Goal: Task Accomplishment & Management: Manage account settings

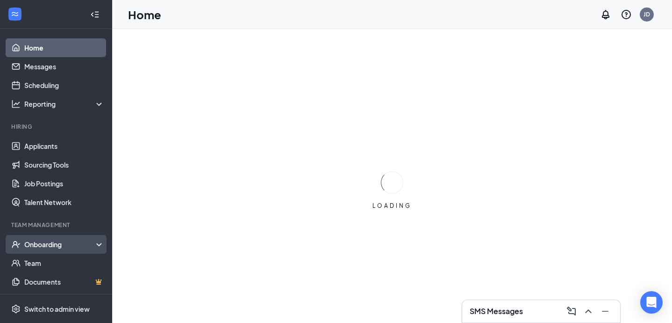
click at [99, 245] on icon at bounding box center [100, 245] width 7 height 0
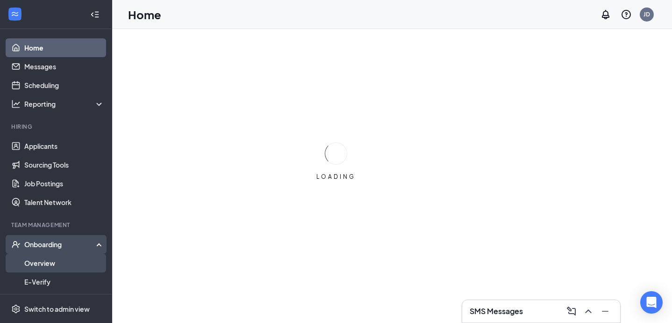
click at [65, 262] on link "Overview" at bounding box center [64, 262] width 80 height 19
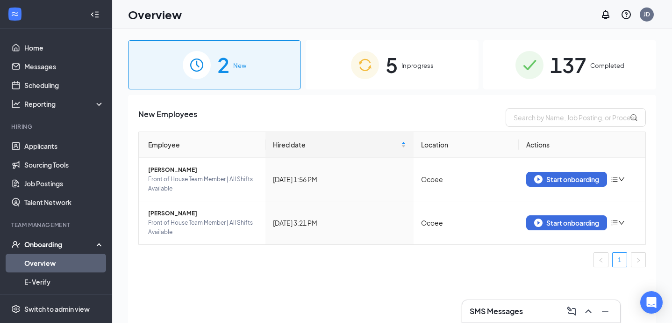
click at [399, 61] on div "5 In progress" at bounding box center [392, 64] width 173 height 49
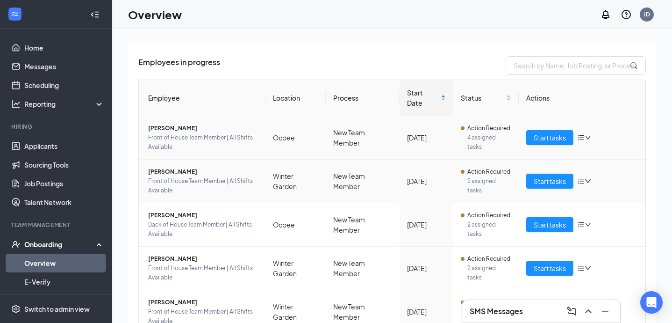
scroll to position [58, 0]
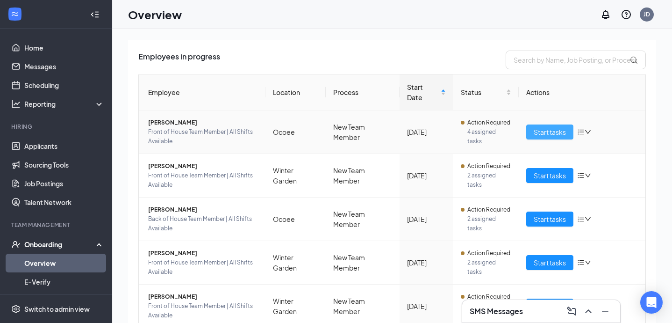
click at [549, 127] on button "Start tasks" at bounding box center [549, 131] width 47 height 15
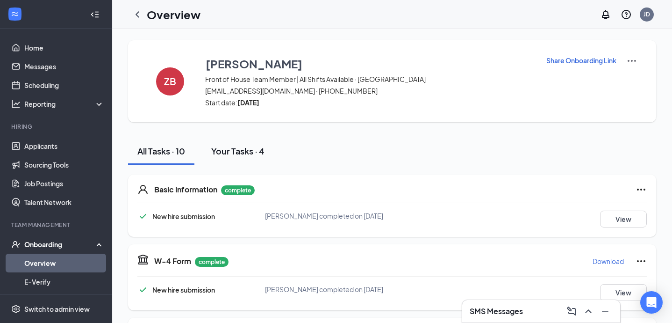
click at [239, 151] on div "Your Tasks · 4" at bounding box center [237, 151] width 53 height 12
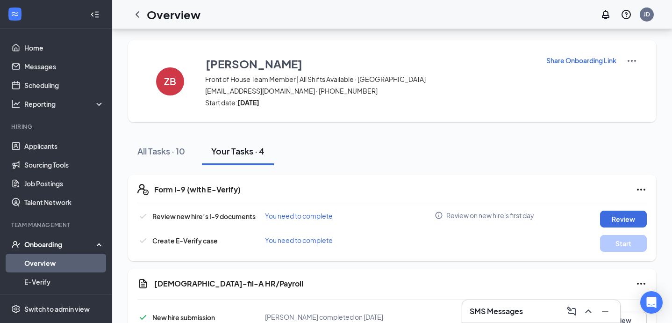
scroll to position [92, 0]
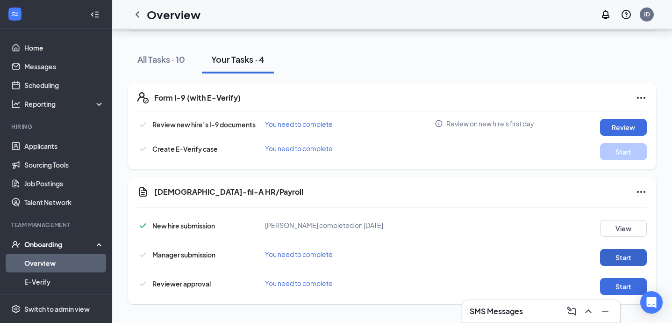
click at [623, 253] on button "Start" at bounding box center [623, 257] width 47 height 17
click at [625, 284] on button "Start" at bounding box center [623, 286] width 47 height 17
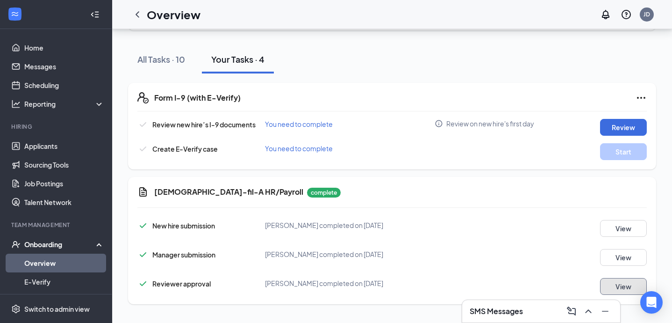
scroll to position [0, 0]
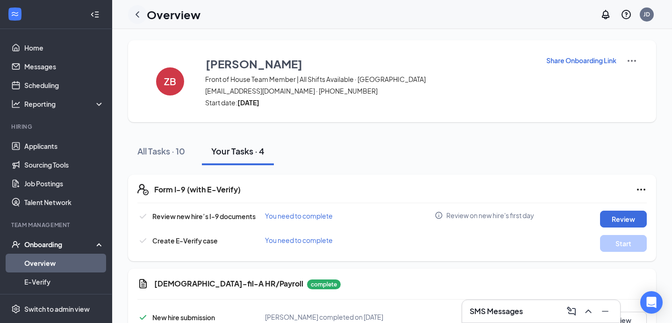
click at [137, 22] on div at bounding box center [137, 14] width 19 height 19
click at [137, 17] on icon "ChevronLeft" at bounding box center [137, 14] width 11 height 11
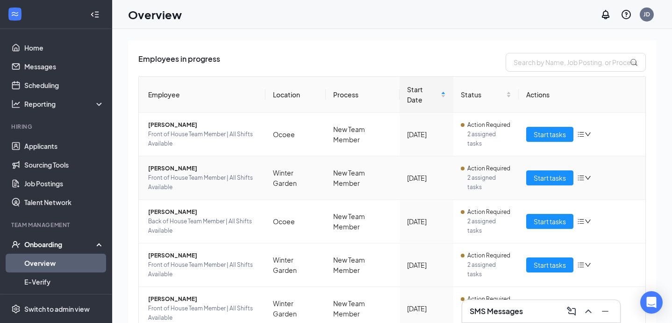
scroll to position [85, 0]
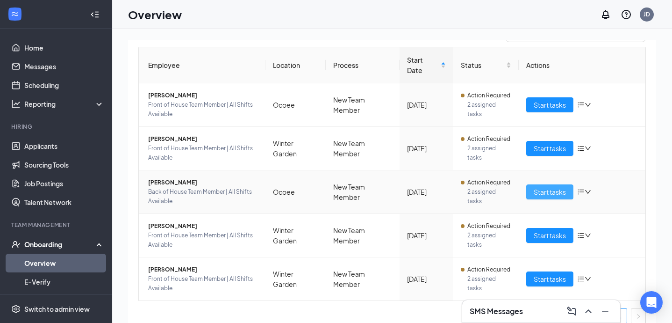
click at [552, 187] on span "Start tasks" at bounding box center [550, 192] width 32 height 10
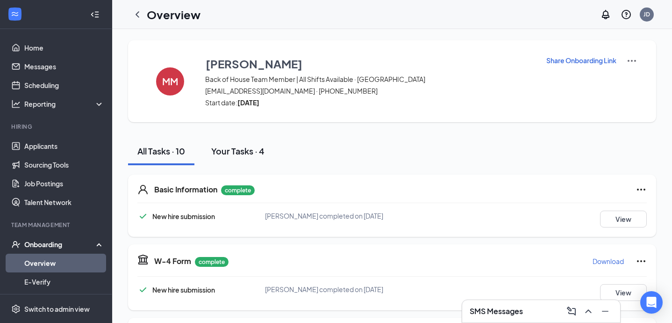
click at [242, 154] on div "Your Tasks · 4" at bounding box center [237, 151] width 53 height 12
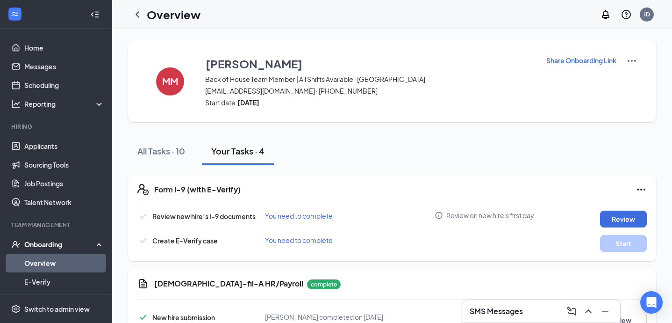
click at [633, 219] on p "Needs to be submitted before viewing." at bounding box center [614, 221] width 103 height 8
click at [625, 218] on p "Needs to be submitted before viewing." at bounding box center [614, 221] width 103 height 8
click at [617, 213] on button "Review" at bounding box center [623, 218] width 47 height 17
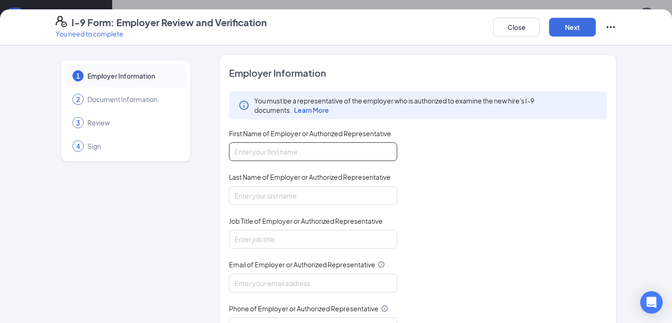
click at [303, 151] on input "First Name of Employer or Authorized Representative" at bounding box center [313, 151] width 168 height 19
type input "Jordan"
type input "[PERSON_NAME]"
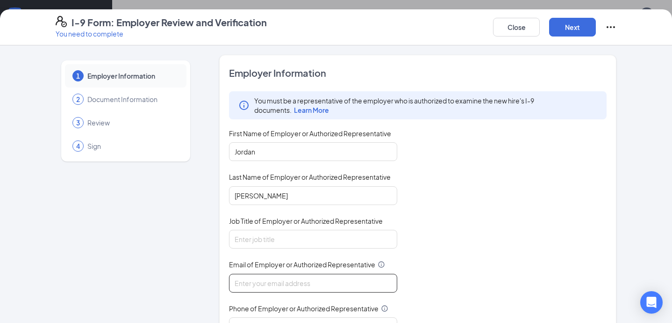
type input "[DOMAIN_NAME][EMAIL_ADDRESS][DOMAIN_NAME]"
type input "4074903403"
click at [293, 231] on input "Job Title of Employer or Authorized Representative" at bounding box center [313, 239] width 168 height 19
type input "HR Director"
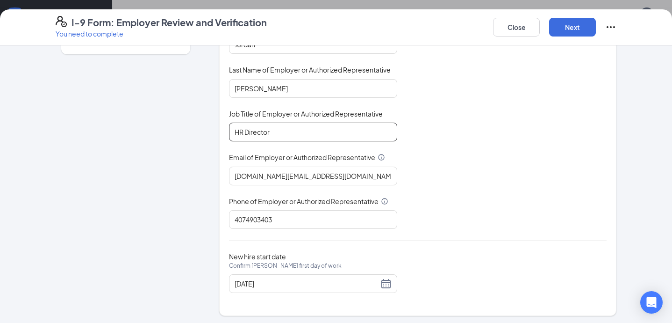
scroll to position [108, 0]
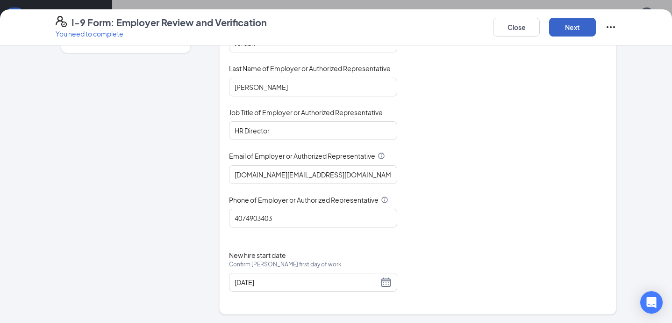
click at [569, 27] on button "Next" at bounding box center [572, 27] width 47 height 19
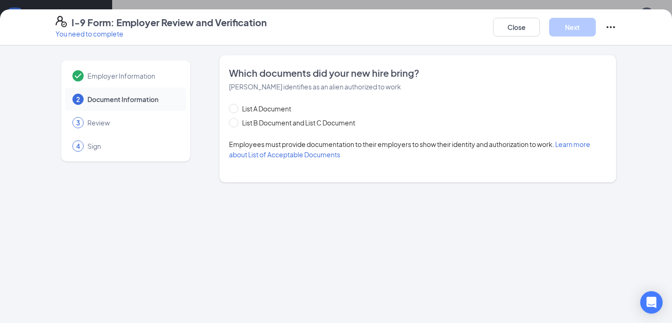
scroll to position [0, 0]
click at [244, 125] on span "List B Document and List C Document" at bounding box center [298, 122] width 121 height 10
click at [236, 124] on input "List B Document and List C Document" at bounding box center [232, 121] width 7 height 7
radio input "true"
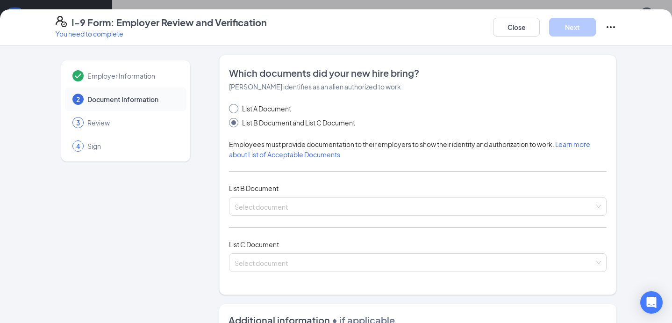
click at [238, 103] on label "List A Document" at bounding box center [262, 108] width 66 height 10
click at [236, 104] on input "List A Document" at bounding box center [232, 107] width 7 height 7
radio input "true"
radio input "false"
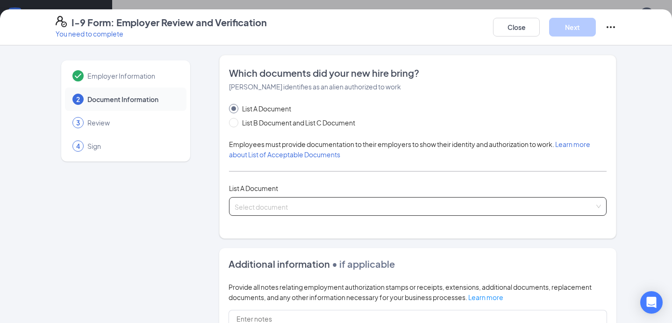
click at [278, 207] on input "search" at bounding box center [415, 204] width 360 height 14
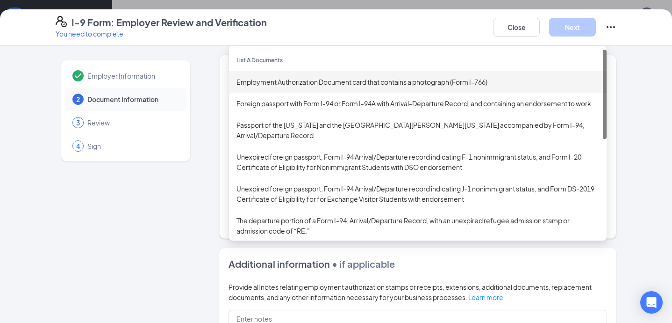
click at [363, 78] on div "Employment Authorization Document card that contains a photograph (Form I-766)" at bounding box center [418, 82] width 363 height 10
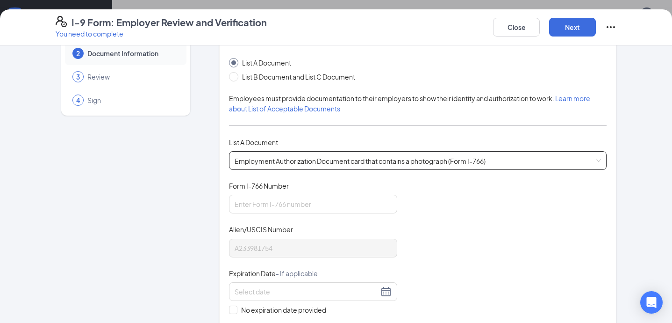
scroll to position [83, 0]
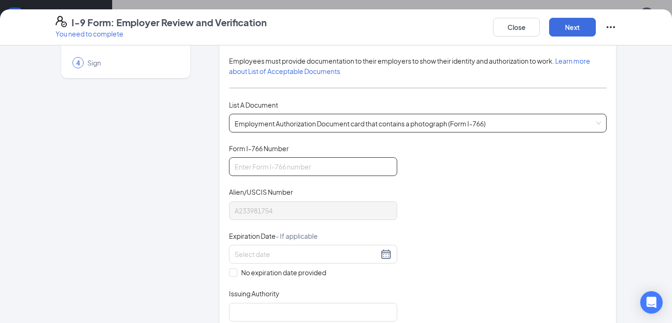
click at [307, 160] on input "Form I-766 Number" at bounding box center [313, 166] width 168 height 19
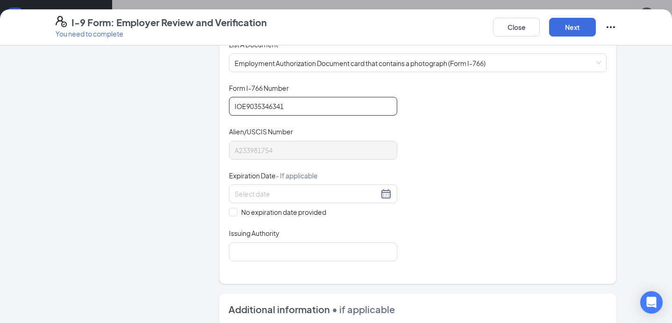
scroll to position [145, 0]
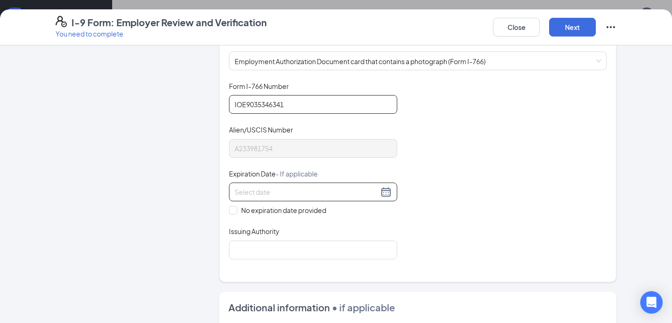
type input "IOE9035346341"
click at [270, 192] on input at bounding box center [307, 192] width 144 height 10
type input "[DATE]"
click at [206, 220] on div "Employer Information 2 Document Information 3 Review 4 Sign Which documents did…" at bounding box center [336, 218] width 561 height 619
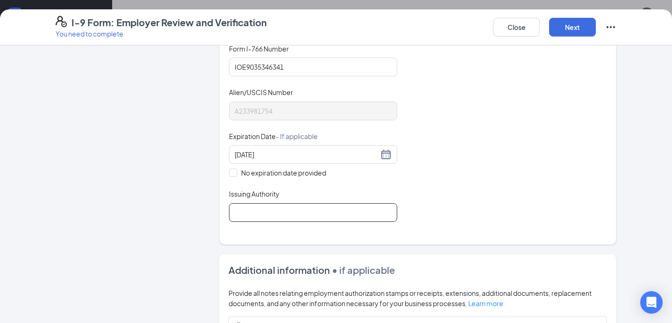
click at [266, 203] on input "Issuing Authority" at bounding box center [313, 212] width 168 height 19
type input "[GEOGRAPHIC_DATA]"
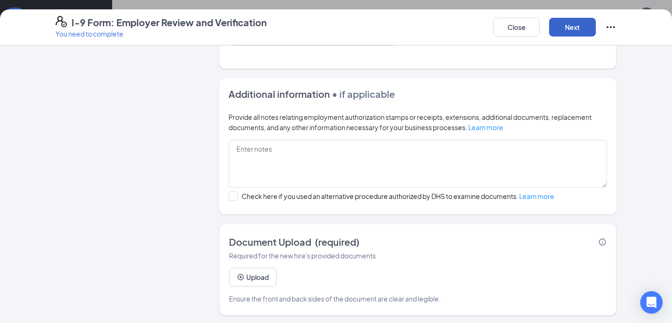
click at [570, 24] on button "Next" at bounding box center [572, 27] width 47 height 19
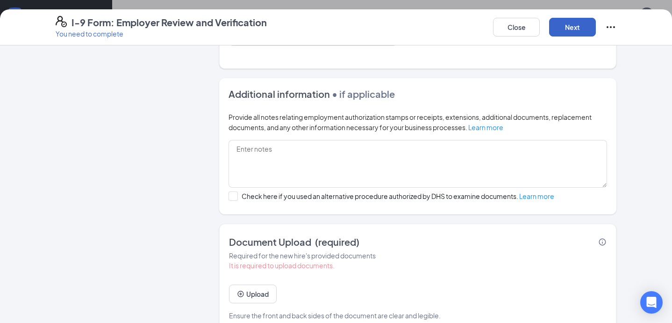
scroll to position [375, 0]
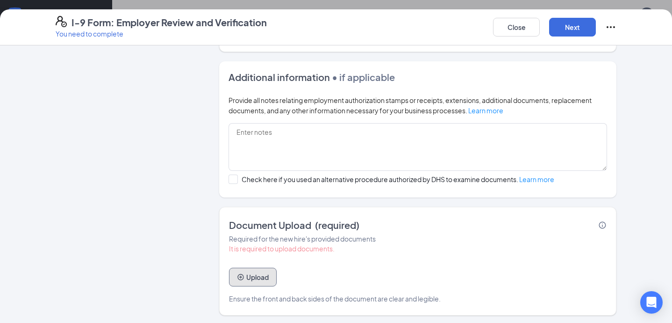
click at [254, 274] on button "Upload" at bounding box center [253, 276] width 48 height 19
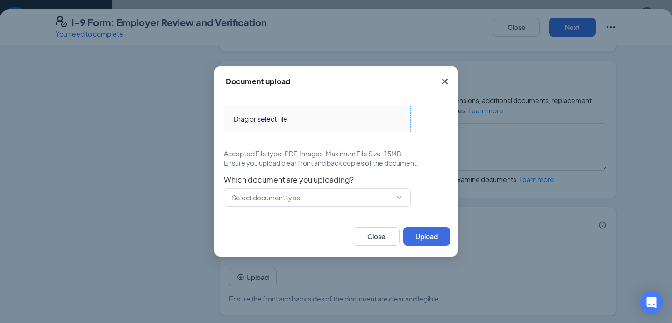
click at [269, 120] on span "select" at bounding box center [267, 119] width 19 height 10
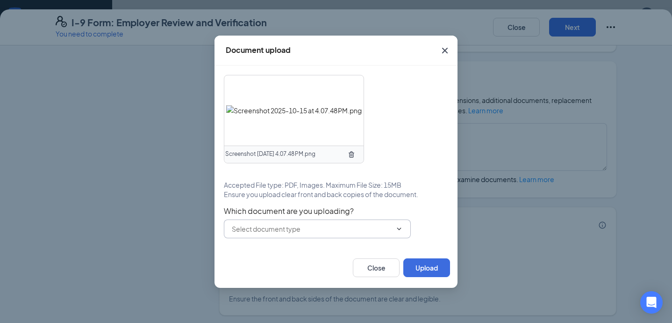
click at [348, 227] on input "text" at bounding box center [312, 228] width 160 height 10
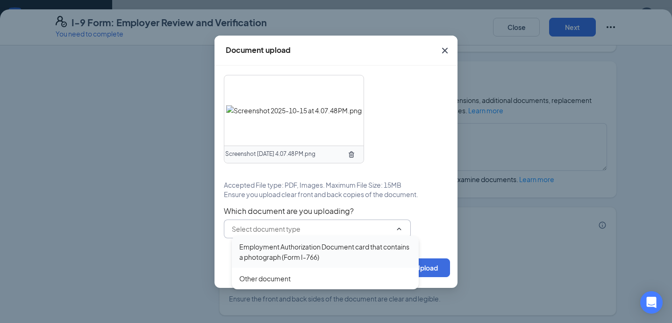
click at [320, 259] on div "Employment Authorization Document card that contains a photograph (Form I-766)" at bounding box center [325, 251] width 172 height 21
type input "Employment Authorization Document card that contains a photograph (Form I-766)"
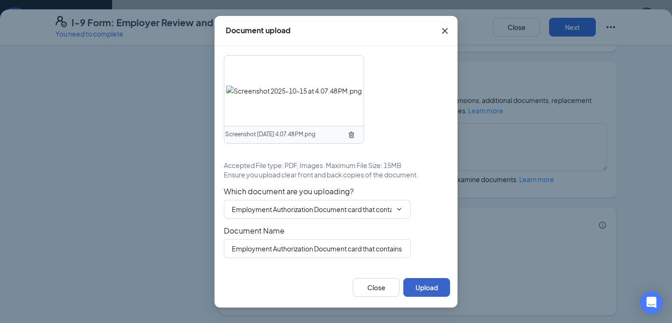
click at [437, 285] on button "Upload" at bounding box center [427, 287] width 47 height 19
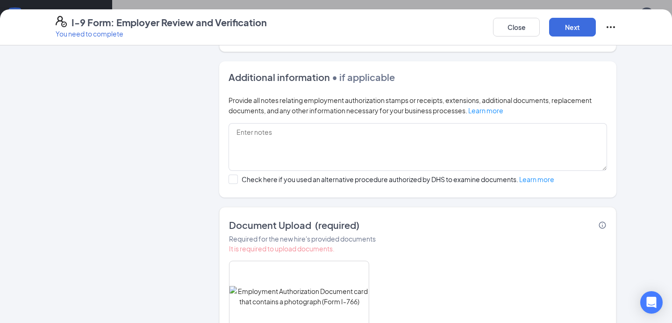
scroll to position [464, 0]
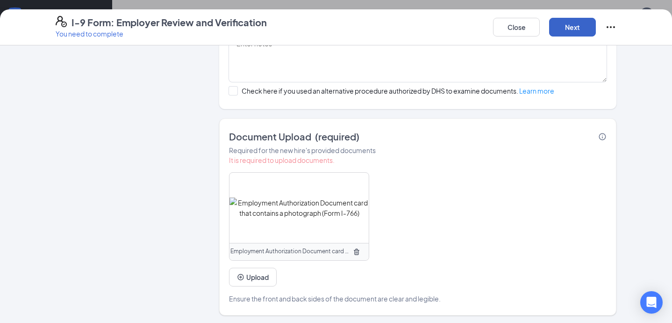
click at [584, 32] on button "Next" at bounding box center [572, 27] width 47 height 19
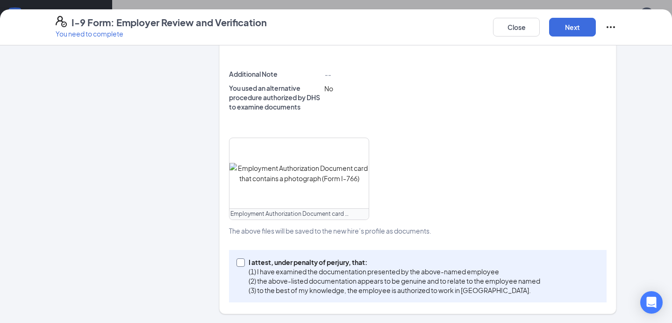
click at [362, 274] on p "(1) I have examined the documentation presented by the above-named employee" at bounding box center [395, 271] width 292 height 9
click at [243, 265] on input "I attest, under penalty of [PERSON_NAME], that: (1) I have examined the documen…" at bounding box center [240, 261] width 7 height 7
checkbox input "true"
click at [571, 33] on button "Next" at bounding box center [572, 27] width 47 height 19
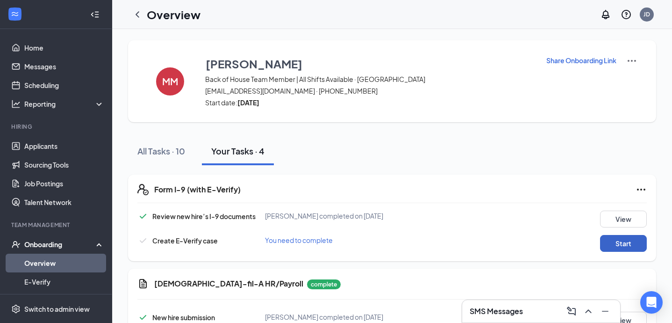
click at [625, 247] on button "Start" at bounding box center [623, 243] width 47 height 17
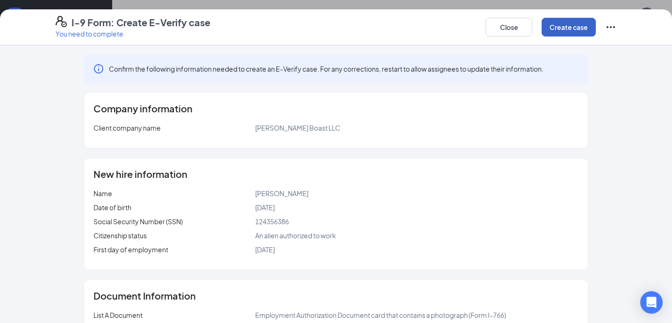
click at [566, 23] on button "Create case" at bounding box center [569, 27] width 54 height 19
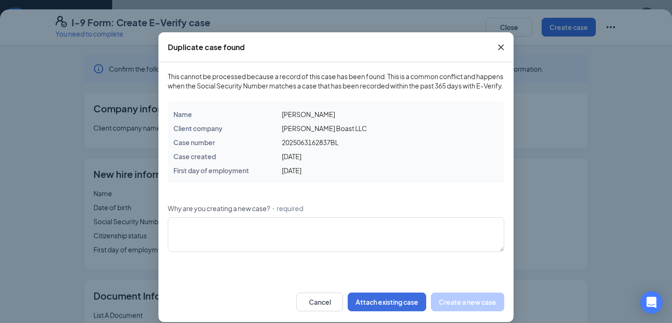
scroll to position [34, 0]
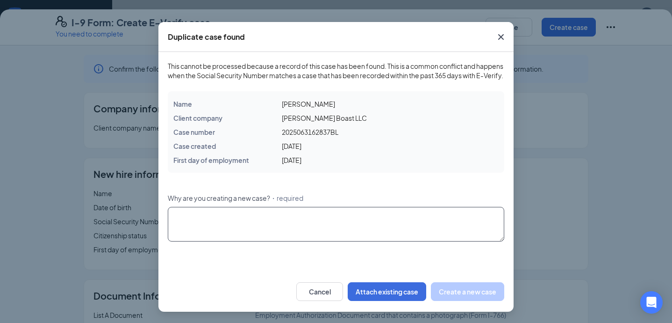
click at [360, 215] on textarea "Why are you creating a new case? ・required" at bounding box center [336, 224] width 337 height 35
type textarea "Re hire"
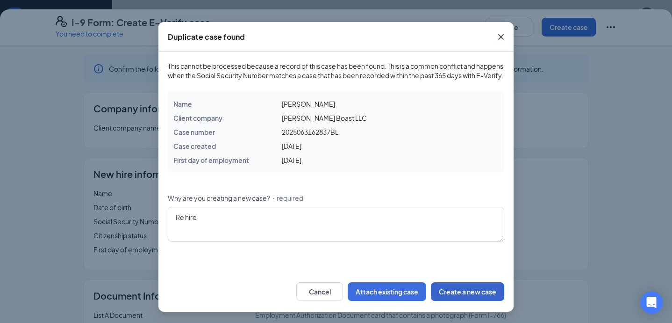
click at [448, 287] on button "Create a new case" at bounding box center [467, 291] width 73 height 19
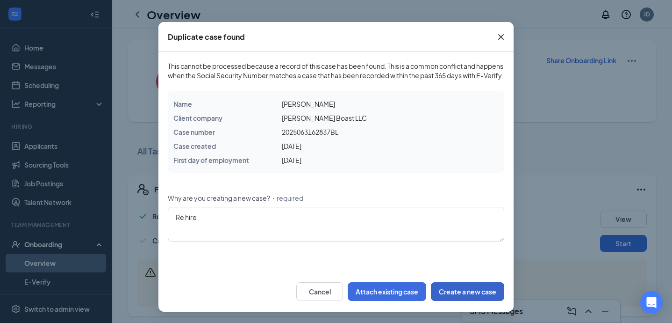
scroll to position [0, 0]
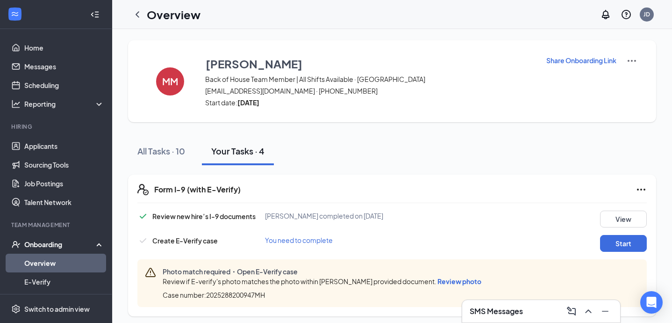
click at [459, 288] on div "Photo match required・Open E-Verify case Review if E-verify's photo matches the …" at bounding box center [324, 283] width 323 height 33
click at [459, 283] on span "Review photo" at bounding box center [460, 281] width 44 height 8
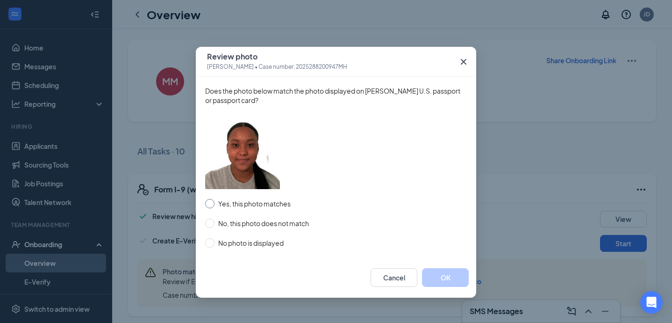
click at [216, 204] on span "Yes, this photo matches" at bounding box center [255, 203] width 80 height 10
click at [215, 204] on input "Yes, this photo matches" at bounding box center [209, 203] width 9 height 9
radio input "true"
click at [438, 279] on button "OK" at bounding box center [445, 277] width 47 height 19
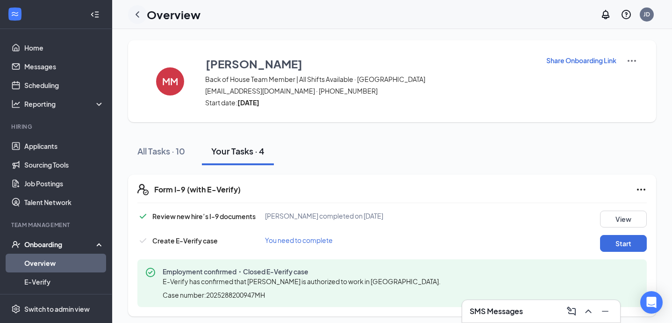
click at [139, 9] on icon "ChevronLeft" at bounding box center [137, 14] width 11 height 11
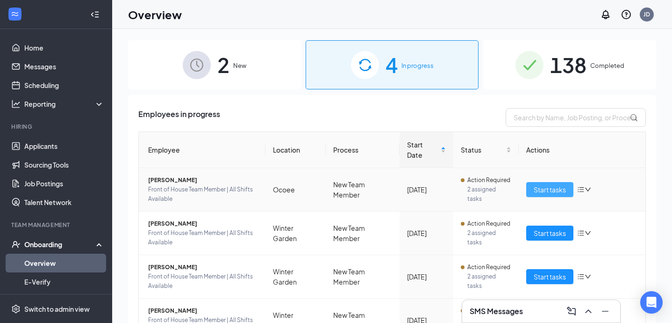
click at [559, 184] on span "Start tasks" at bounding box center [550, 189] width 32 height 10
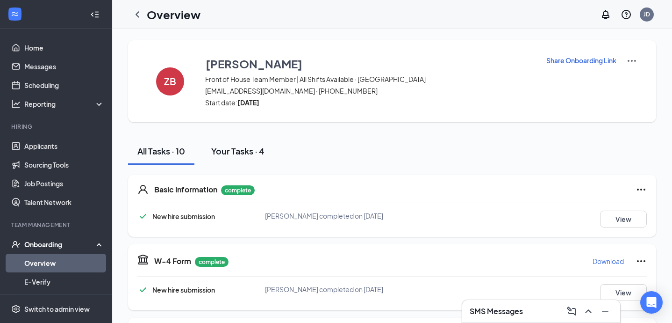
click at [256, 164] on button "Your Tasks · 4" at bounding box center [238, 151] width 72 height 28
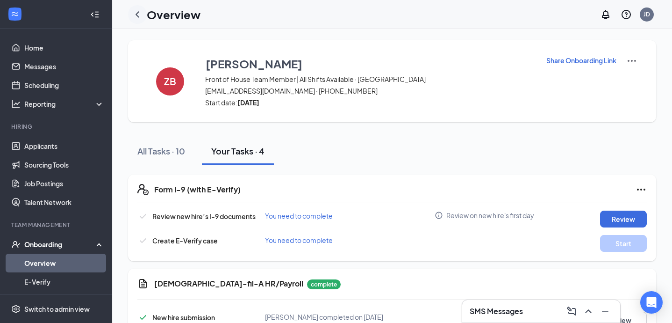
click at [137, 9] on icon "ChevronLeft" at bounding box center [137, 14] width 11 height 11
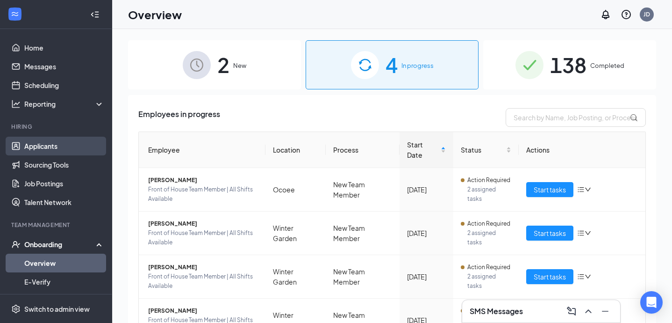
click at [47, 145] on link "Applicants" at bounding box center [64, 146] width 80 height 19
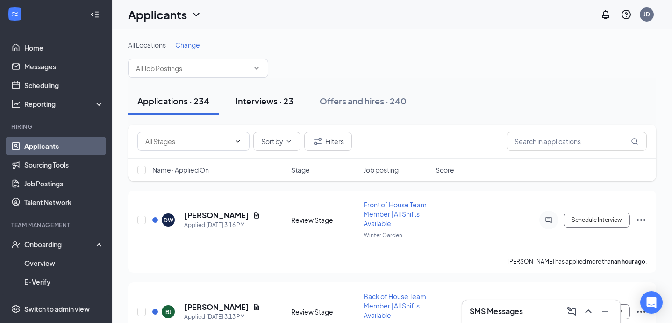
click at [281, 107] on button "Interviews · 23" at bounding box center [264, 101] width 77 height 28
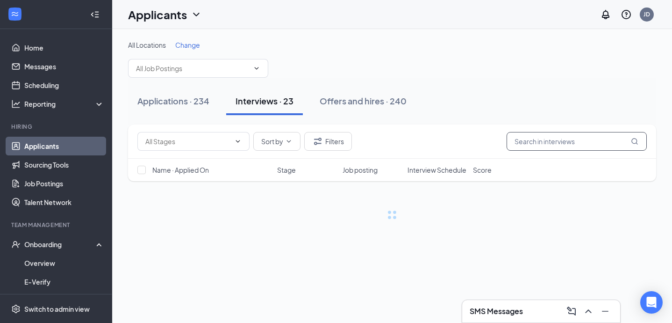
click at [564, 133] on input "text" at bounding box center [577, 141] width 140 height 19
type input "[PERSON_NAME]"
click at [573, 87] on div "Applications · 234 Interviews · 23 Offers and hires · 240" at bounding box center [392, 101] width 528 height 28
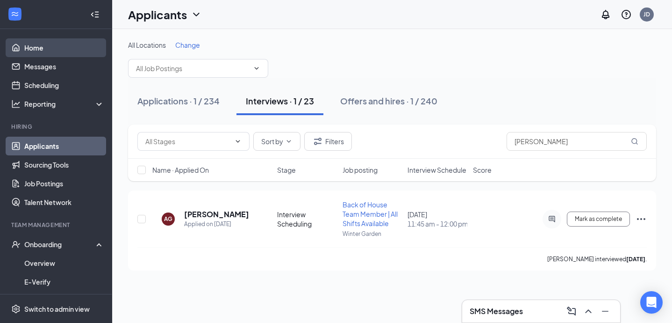
click at [56, 43] on link "Home" at bounding box center [64, 47] width 80 height 19
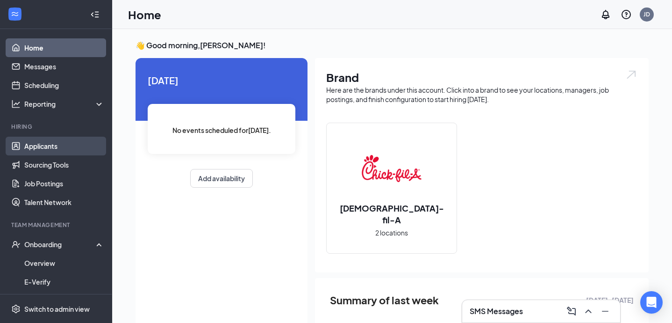
click at [77, 144] on link "Applicants" at bounding box center [64, 146] width 80 height 19
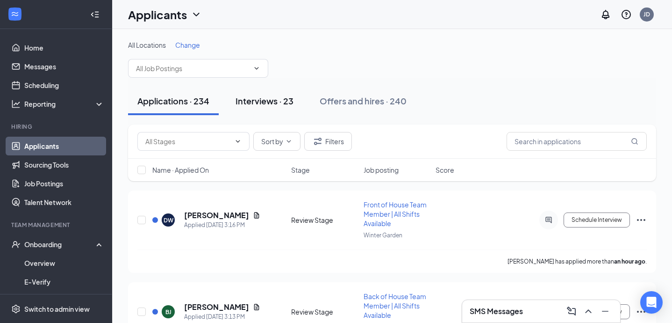
click at [262, 96] on div "Interviews · 23" at bounding box center [265, 101] width 58 height 12
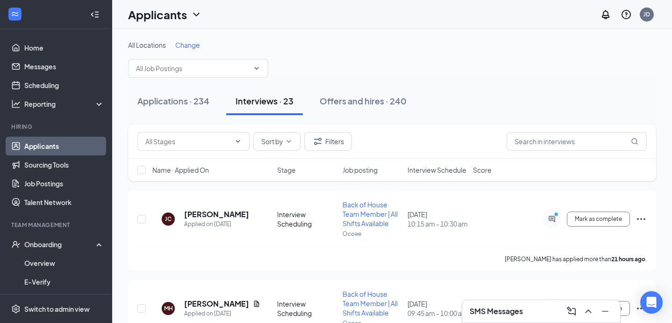
click at [426, 169] on span "Interview Schedule" at bounding box center [437, 169] width 59 height 9
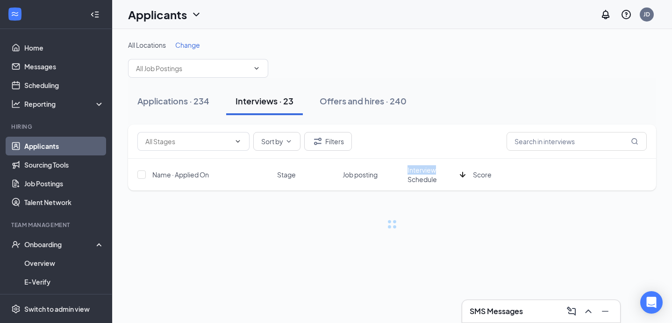
click at [426, 169] on span "Interview Schedule" at bounding box center [432, 174] width 49 height 19
click at [498, 111] on div "Applications · 234 Interviews · 23 Offers and hires · 240" at bounding box center [392, 101] width 528 height 28
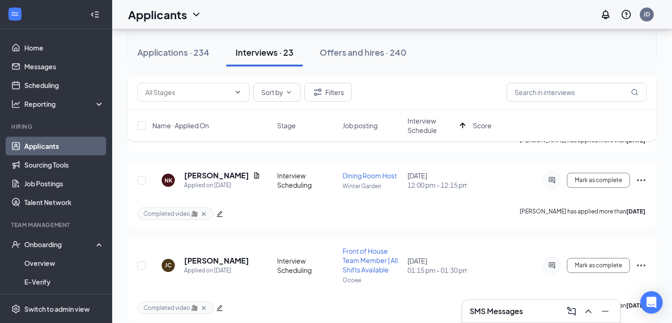
scroll to position [778, 0]
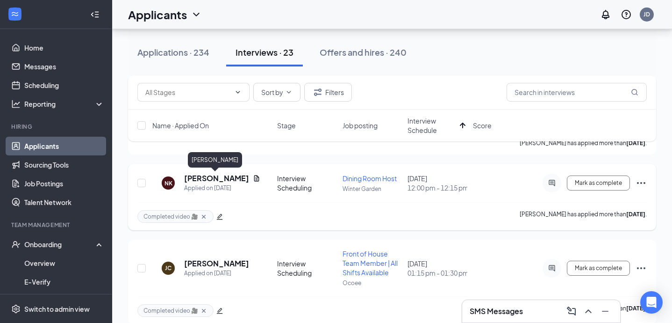
click at [212, 182] on h5 "[PERSON_NAME]" at bounding box center [216, 178] width 65 height 10
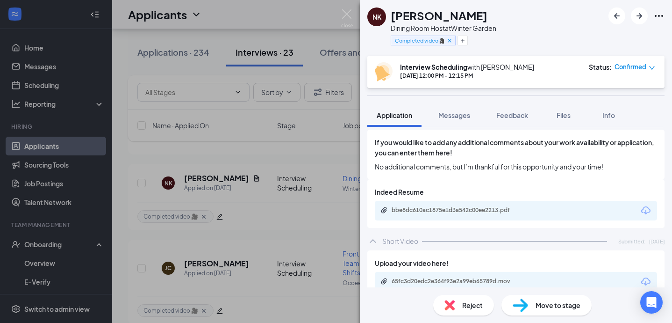
scroll to position [1425, 0]
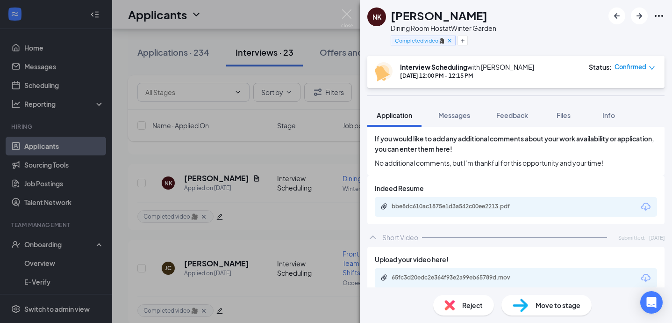
click at [648, 274] on icon "Download" at bounding box center [645, 278] width 9 height 8
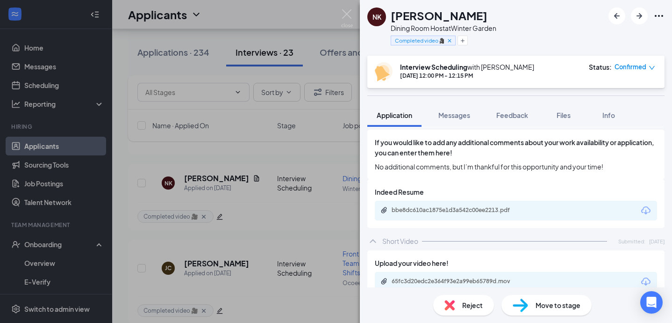
drag, startPoint x: 279, startPoint y: 78, endPoint x: 281, endPoint y: 87, distance: 9.2
click at [279, 78] on div "NK [PERSON_NAME] Dining Room Host at [GEOGRAPHIC_DATA] Completed video 🎥 Interv…" at bounding box center [336, 161] width 672 height 323
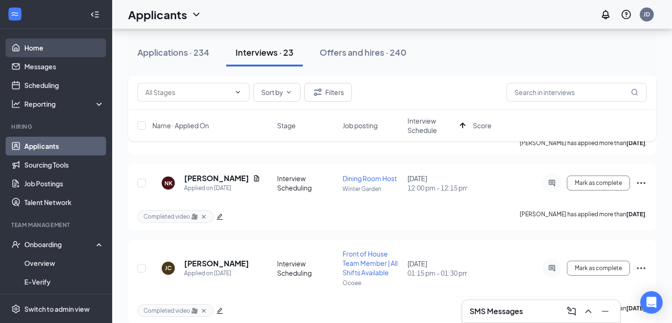
click at [54, 44] on link "Home" at bounding box center [64, 47] width 80 height 19
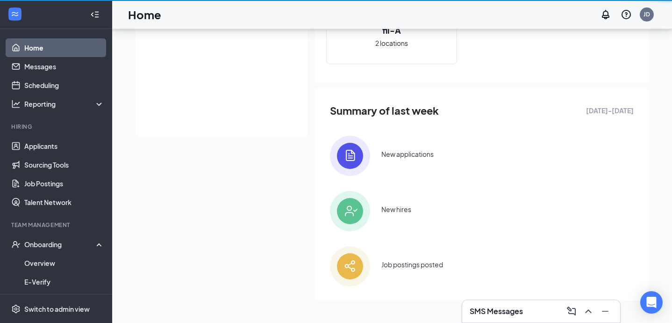
scroll to position [189, 0]
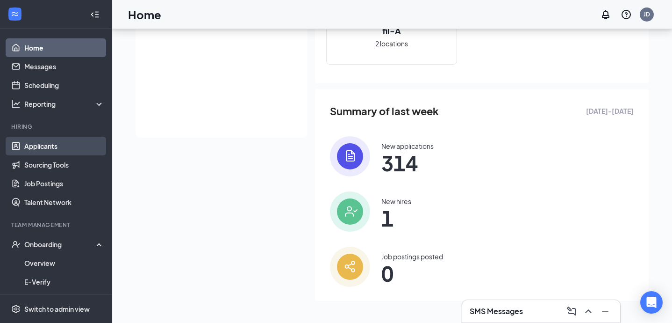
click at [41, 142] on link "Applicants" at bounding box center [64, 146] width 80 height 19
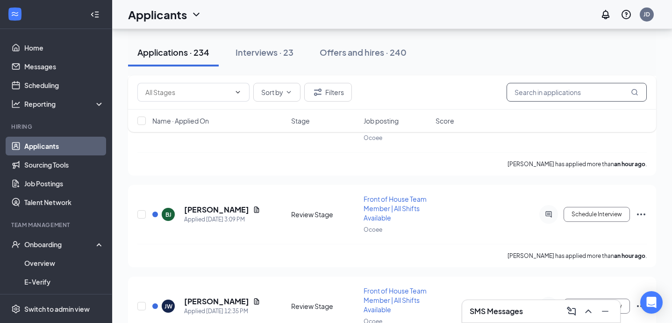
click at [595, 94] on input "text" at bounding box center [577, 92] width 140 height 19
type input "[PERSON_NAME]"
click at [567, 52] on div "Applications · 234 Interviews · 23 Offers and hires · 240" at bounding box center [392, 52] width 528 height 28
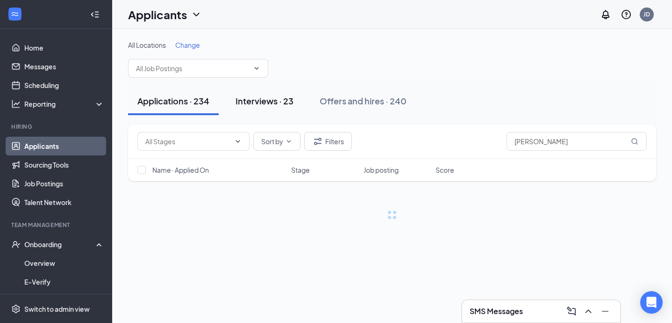
click at [276, 103] on div "Interviews · 23" at bounding box center [265, 101] width 58 height 12
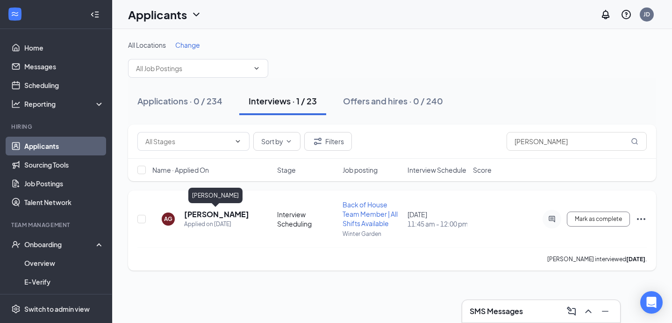
click at [206, 215] on h5 "[PERSON_NAME]" at bounding box center [216, 214] width 65 height 10
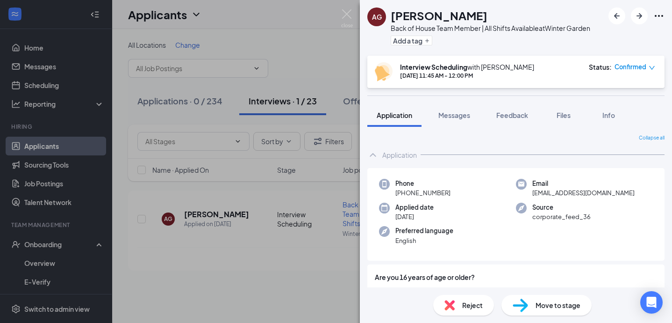
click at [429, 191] on span "[PHONE_NUMBER]" at bounding box center [423, 192] width 55 height 9
copy span "[PHONE_NUMBER]"
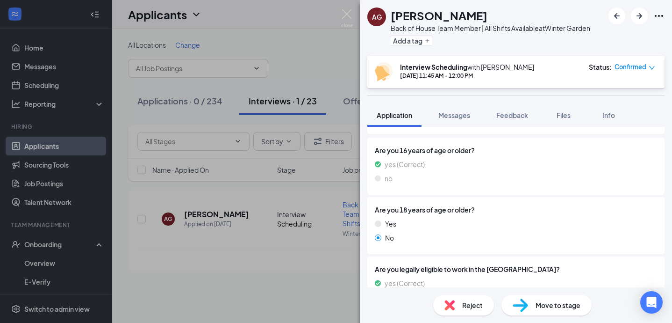
scroll to position [129, 0]
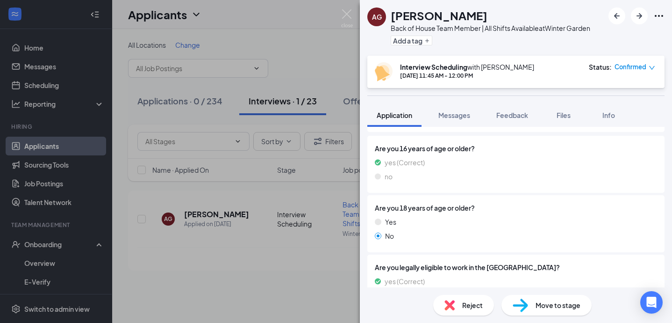
click at [536, 308] on span "Move to stage" at bounding box center [558, 305] width 45 height 10
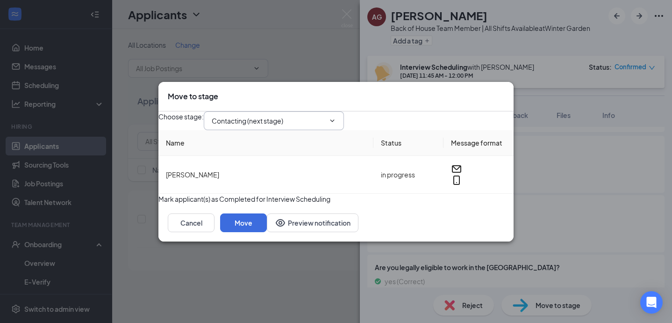
click at [287, 121] on span "Contacting (next stage)" at bounding box center [274, 120] width 140 height 19
click at [288, 111] on div "Choose stage : Contacting (next stage)" at bounding box center [336, 120] width 355 height 19
click at [285, 115] on input "Contacting (next stage)" at bounding box center [268, 120] width 113 height 10
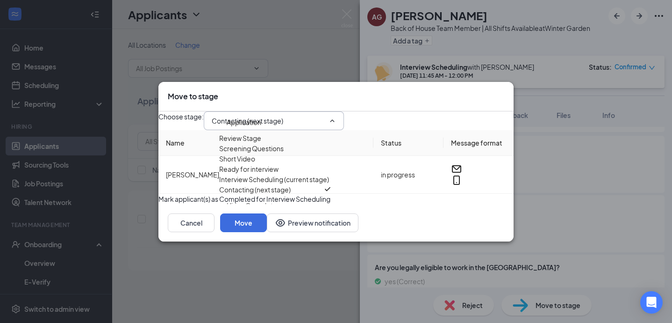
scroll to position [17, 0]
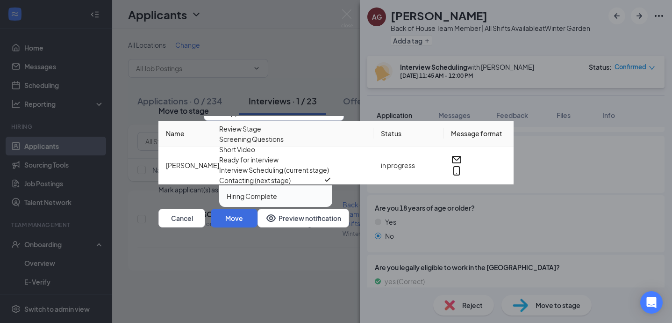
click at [298, 201] on div "Hiring Complete" at bounding box center [276, 196] width 98 height 10
type input "Hiring Complete"
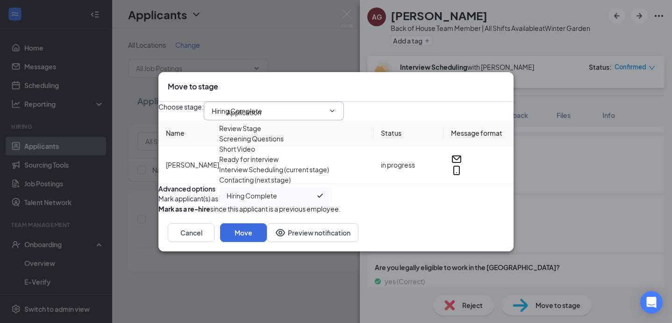
scroll to position [0, 0]
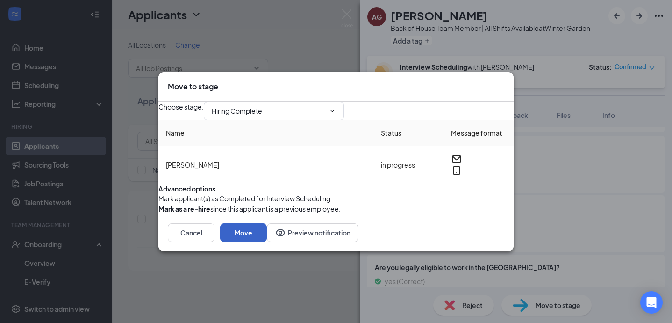
click at [267, 242] on button "Move" at bounding box center [243, 232] width 47 height 19
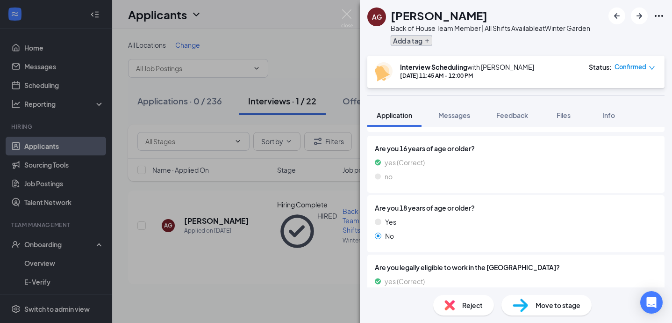
click at [420, 44] on button "Add a tag" at bounding box center [412, 41] width 42 height 10
click at [420, 44] on input "text" at bounding box center [443, 40] width 105 height 15
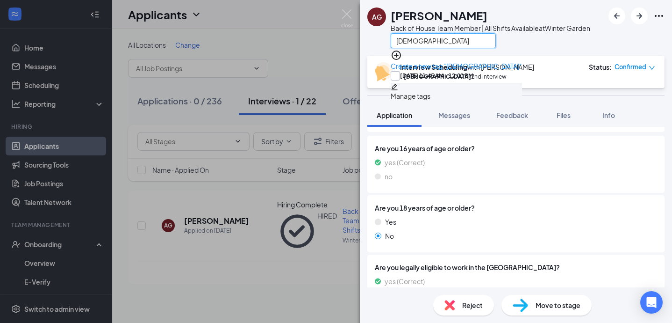
type input "[DEMOGRAPHIC_DATA]"
click at [403, 71] on input "[DEMOGRAPHIC_DATA] 2nd interview" at bounding box center [449, 76] width 116 height 10
checkbox input "true"
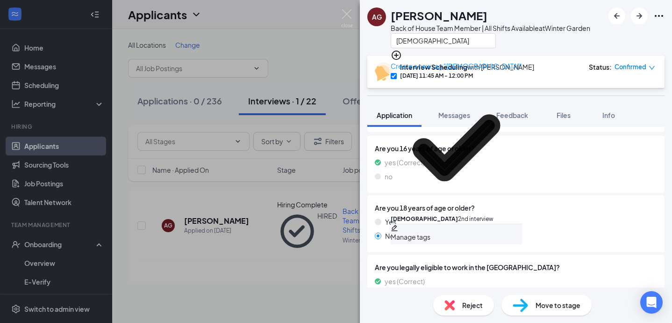
click at [543, 32] on div "Back of House Team Member | All Shifts Available at [GEOGRAPHIC_DATA]" at bounding box center [491, 27] width 200 height 9
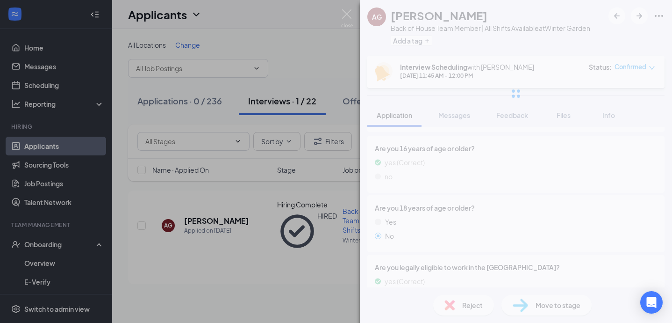
click at [236, 205] on div "AG [PERSON_NAME] Back of House Team Member | All Shifts Available at [GEOGRAPHI…" at bounding box center [336, 161] width 672 height 323
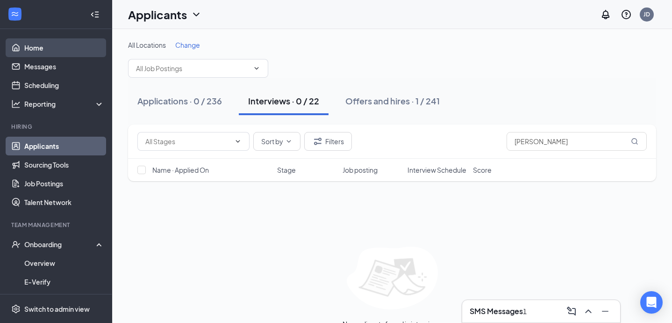
click at [72, 50] on link "Home" at bounding box center [64, 47] width 80 height 19
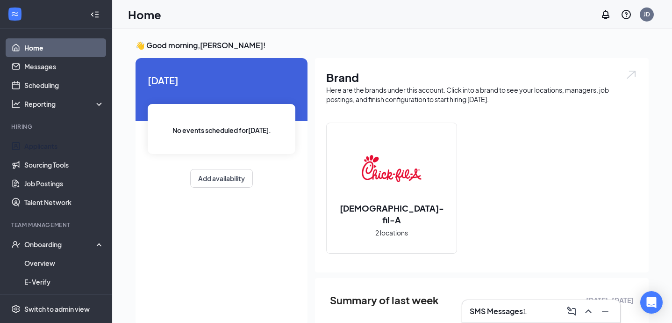
click at [37, 135] on li "Hiring Applicants Sourcing Tools Job Postings Talent Network" at bounding box center [56, 166] width 112 height 89
click at [31, 145] on link "Applicants" at bounding box center [64, 146] width 80 height 19
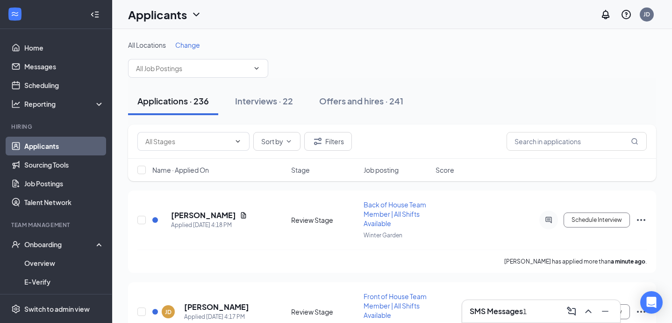
click at [575, 151] on div "Sort by Filters" at bounding box center [392, 141] width 528 height 34
click at [566, 134] on input "text" at bounding box center [577, 141] width 140 height 19
type input "jazz"
click at [557, 115] on div "Applications · 236 Interviews · 22 Offers and hires · 241" at bounding box center [392, 101] width 528 height 47
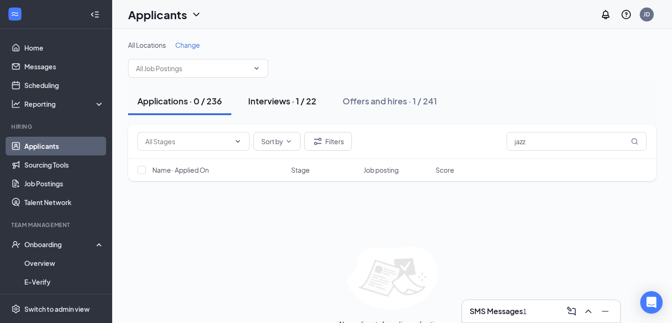
click at [275, 102] on div "Interviews · 1 / 22" at bounding box center [282, 101] width 68 height 12
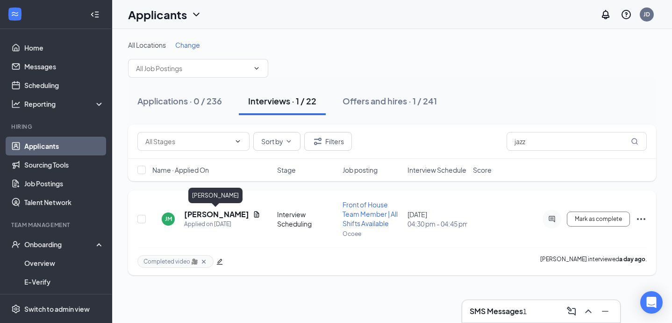
click at [197, 214] on h5 "[PERSON_NAME]" at bounding box center [216, 214] width 65 height 10
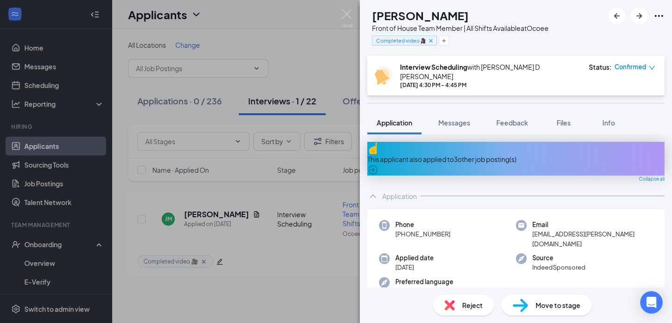
click at [414, 229] on span "[PHONE_NUMBER]" at bounding box center [423, 233] width 55 height 9
copy span "[PHONE_NUMBER]"
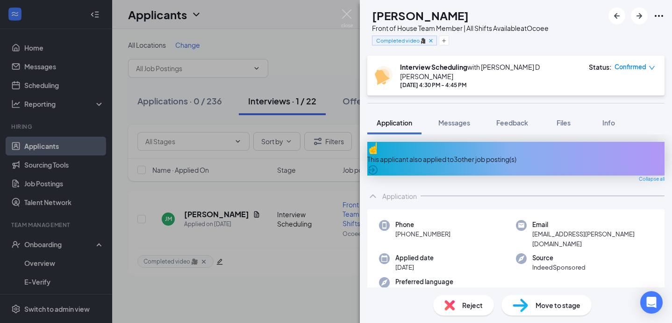
click at [510, 31] on div "Front of House Team Member | All Shifts Available at [GEOGRAPHIC_DATA]" at bounding box center [460, 27] width 177 height 9
click at [532, 303] on div "Move to stage" at bounding box center [547, 305] width 90 height 21
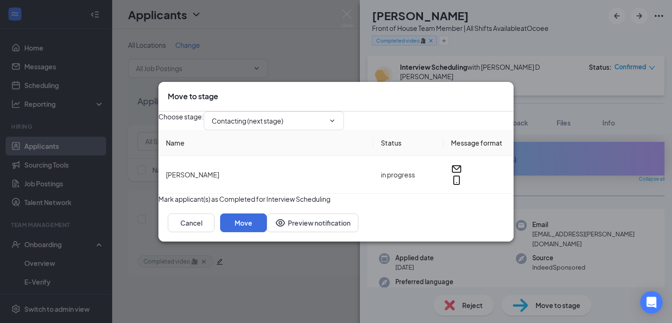
click at [317, 111] on div "Choose stage : Contacting (next stage)" at bounding box center [336, 120] width 355 height 19
click at [311, 116] on input "Contacting (next stage)" at bounding box center [268, 120] width 113 height 10
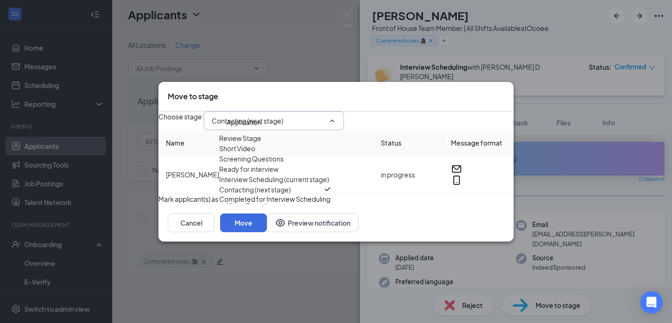
scroll to position [17, 0]
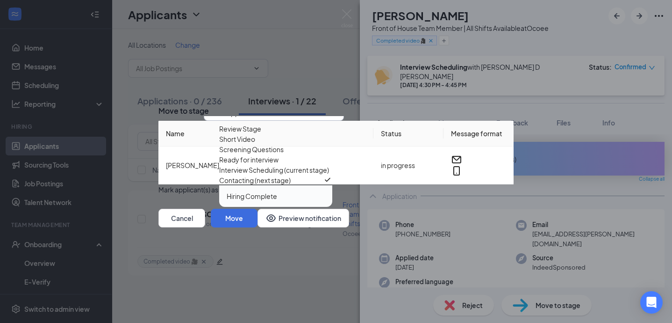
click at [295, 201] on div "Hiring Complete" at bounding box center [276, 196] width 98 height 10
type input "Hiring Complete"
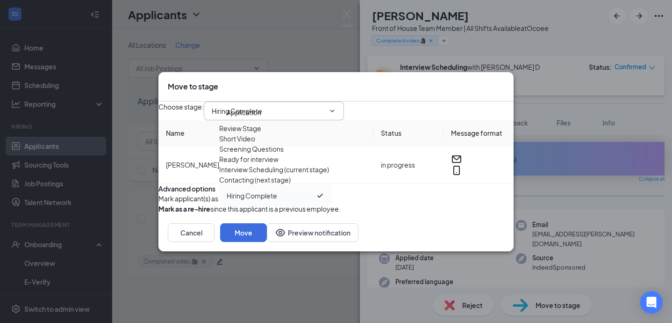
scroll to position [0, 0]
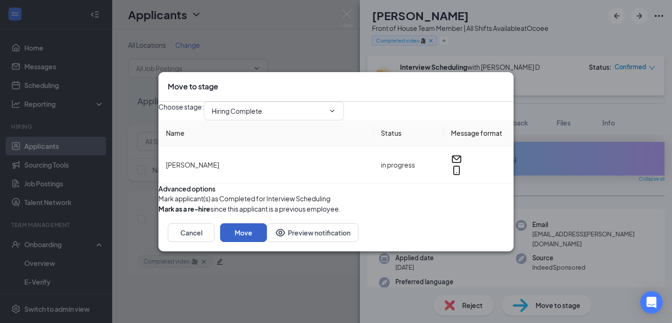
click at [267, 242] on button "Move" at bounding box center [243, 232] width 47 height 19
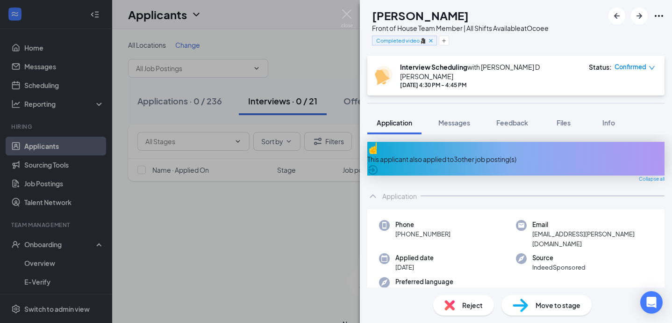
click at [287, 93] on div "[PERSON_NAME] Front of House Team Member | All Shifts Available at Ocoee Comple…" at bounding box center [336, 161] width 672 height 323
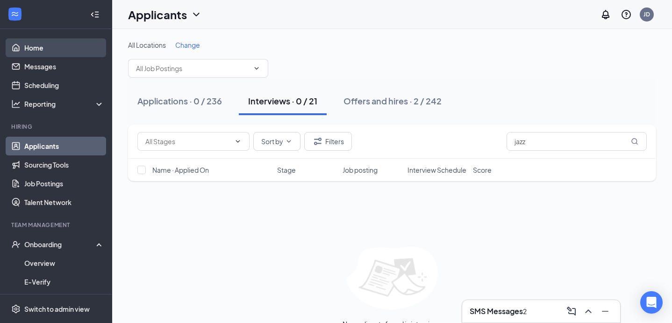
click at [49, 42] on link "Home" at bounding box center [64, 47] width 80 height 19
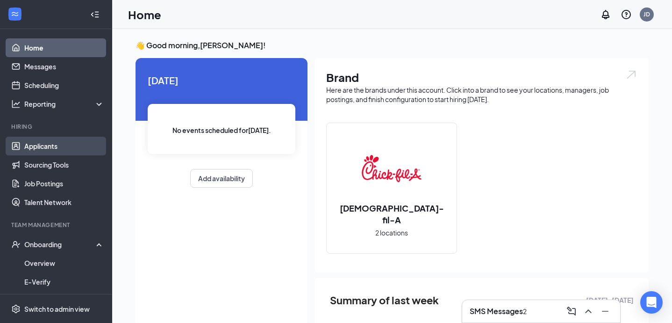
click at [74, 141] on link "Applicants" at bounding box center [64, 146] width 80 height 19
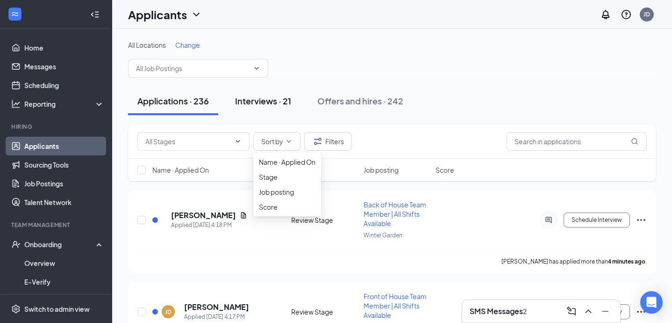
click at [274, 102] on div "Interviews · 21" at bounding box center [263, 101] width 56 height 12
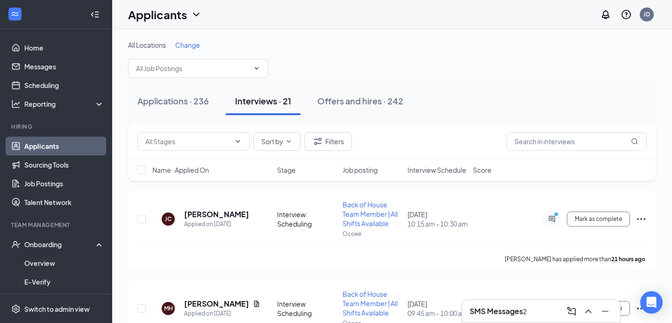
click at [361, 169] on span "Job posting" at bounding box center [360, 169] width 35 height 9
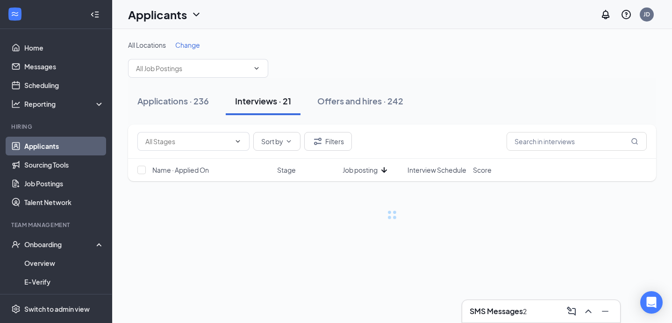
click at [434, 175] on div "Name · Applied On Stage Job posting Interview Schedule Score" at bounding box center [392, 170] width 528 height 22
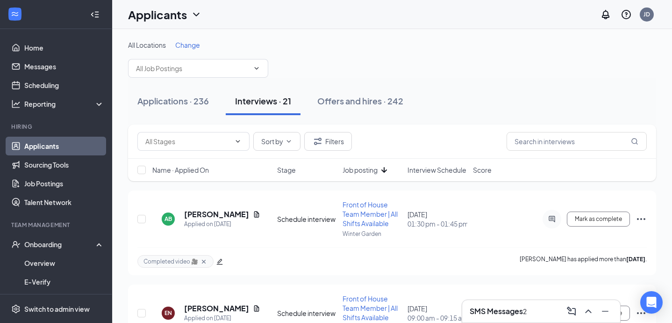
click at [443, 166] on span "Interview Schedule" at bounding box center [437, 169] width 59 height 9
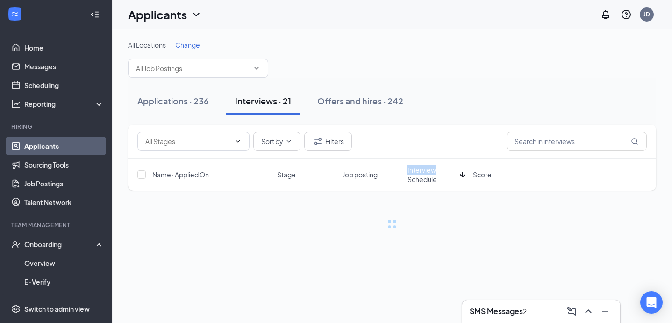
click at [443, 166] on span "Interview Schedule" at bounding box center [432, 174] width 49 height 19
click at [507, 87] on div "Applications · 236 Interviews · 21 Offers and hires · 242" at bounding box center [392, 101] width 528 height 28
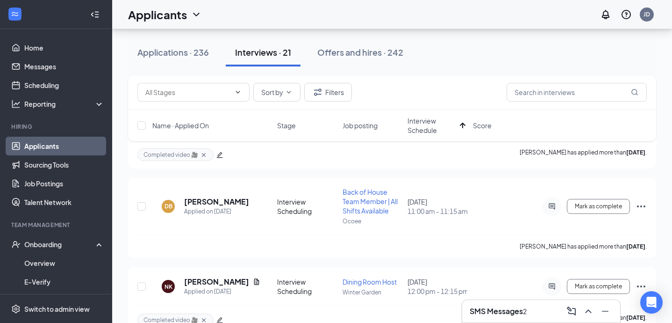
scroll to position [492, 0]
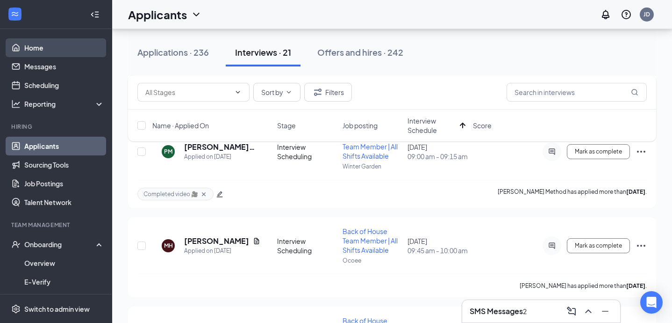
click at [56, 45] on link "Home" at bounding box center [64, 47] width 80 height 19
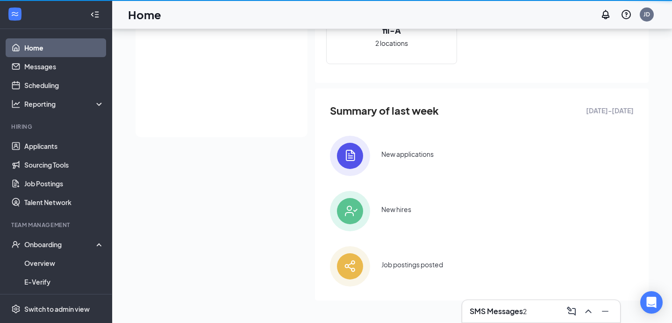
scroll to position [189, 0]
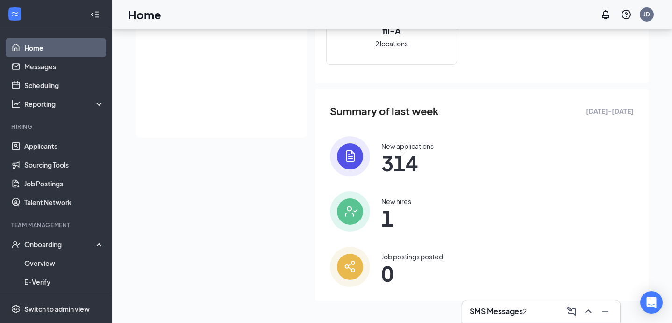
click at [496, 303] on div "SMS Messages 2" at bounding box center [541, 310] width 143 height 15
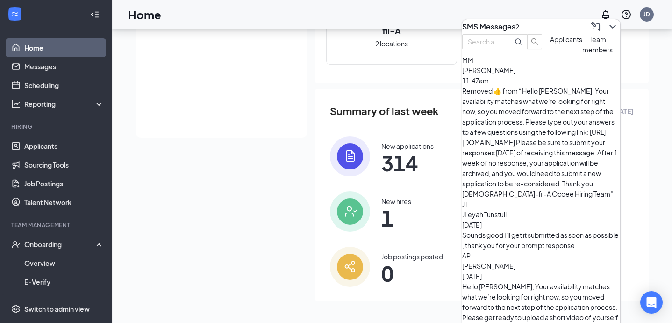
click at [583, 55] on div "Team members" at bounding box center [598, 44] width 30 height 21
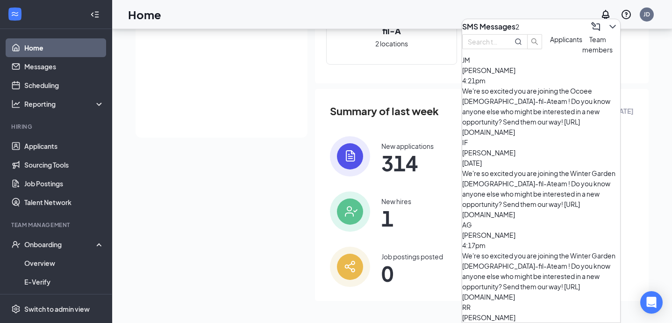
click at [553, 250] on div "We're so excited you are joining the Winter Garden [DEMOGRAPHIC_DATA]-fil-Ateam…" at bounding box center [541, 275] width 158 height 51
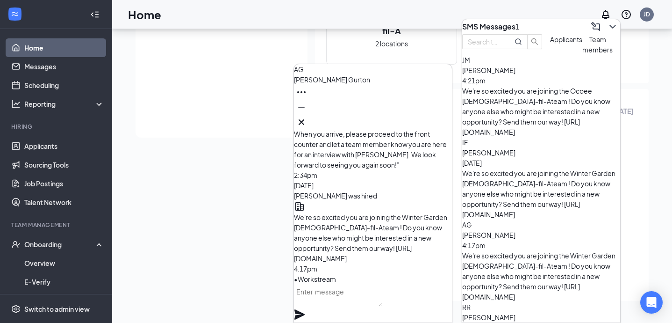
scroll to position [-95, 0]
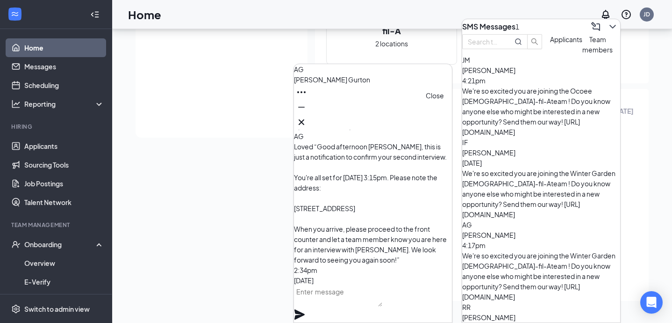
click at [307, 116] on icon "Cross" at bounding box center [301, 121] width 11 height 11
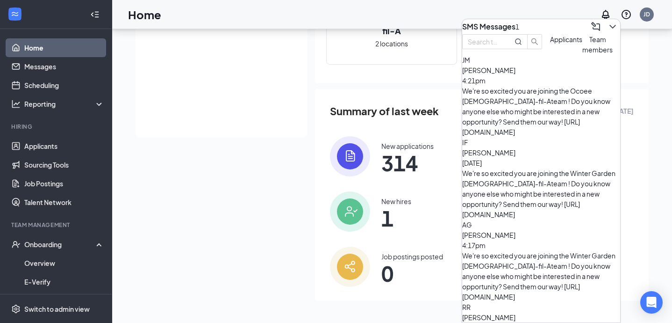
click at [546, 114] on div "[PERSON_NAME] 4:21pm We're so excited you are joining the Ocoee [DEMOGRAPHIC_DA…" at bounding box center [541, 96] width 158 height 82
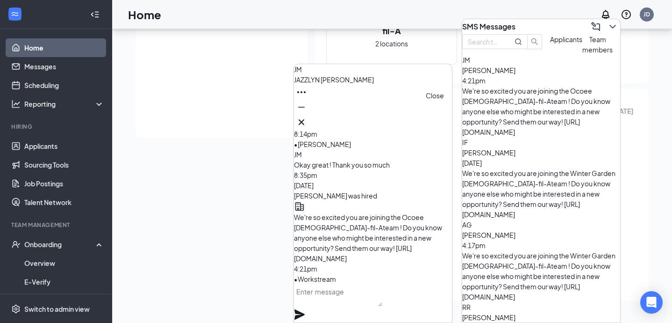
click at [307, 119] on icon "Cross" at bounding box center [301, 121] width 11 height 11
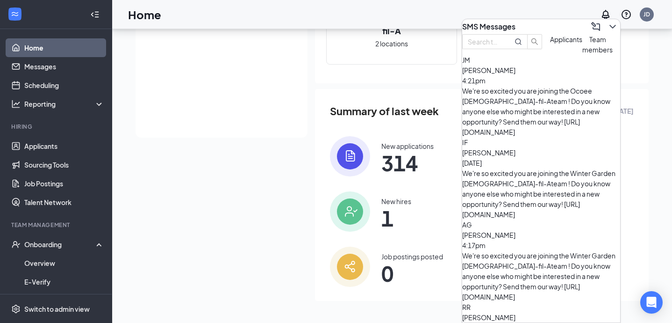
click at [550, 43] on span "Applicants" at bounding box center [566, 39] width 32 height 8
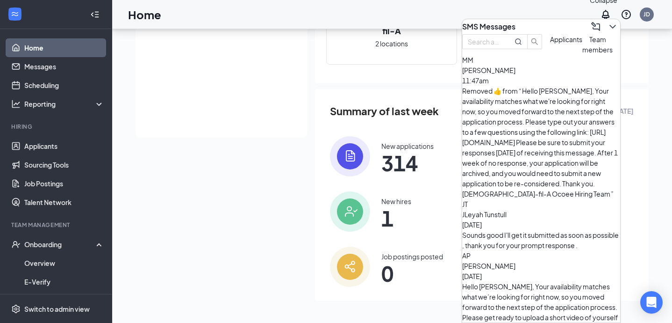
click at [610, 25] on icon "ChevronDown" at bounding box center [613, 27] width 6 height 4
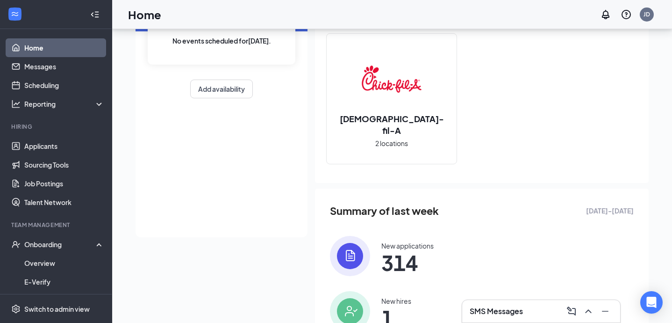
scroll to position [0, 0]
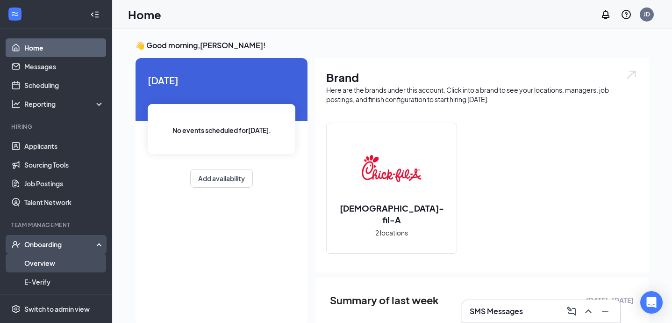
click at [62, 255] on link "Overview" at bounding box center [64, 262] width 80 height 19
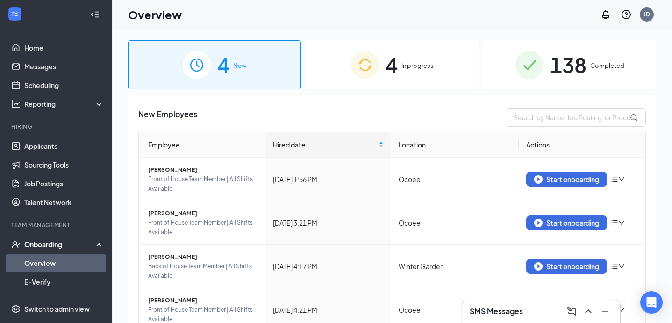
click at [408, 70] on span "In progress" at bounding box center [418, 65] width 32 height 9
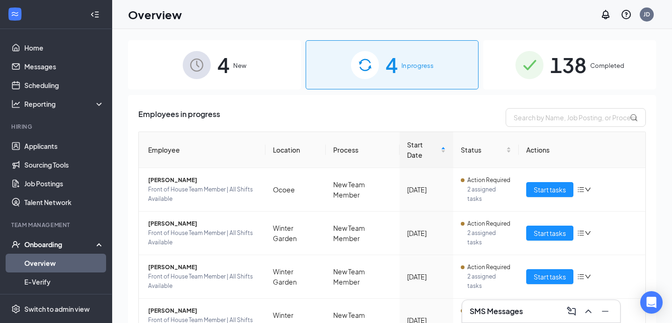
click at [220, 67] on span "4" at bounding box center [223, 65] width 12 height 32
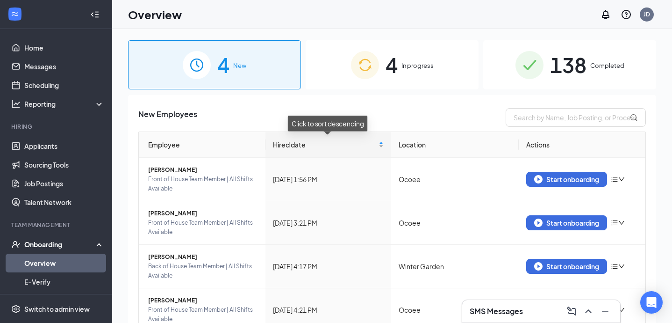
scroll to position [41, 0]
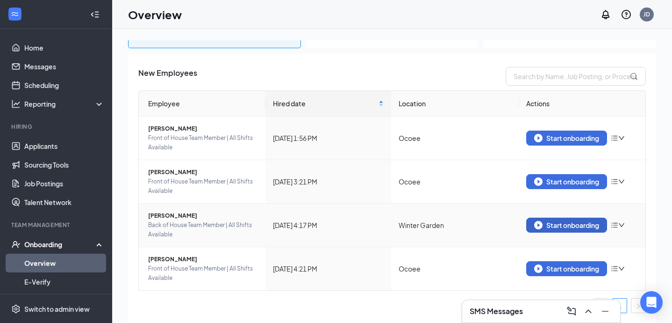
click at [558, 222] on div "Start onboarding" at bounding box center [566, 225] width 65 height 8
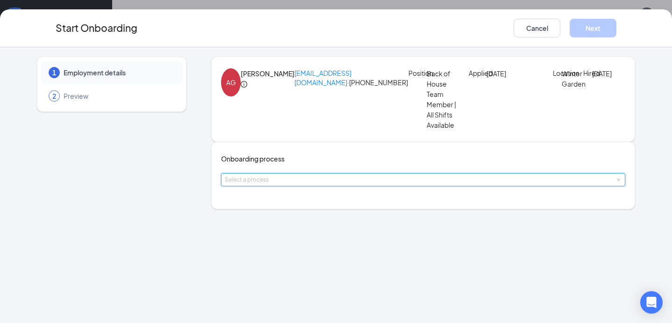
click at [284, 186] on div "Select a process" at bounding box center [423, 179] width 397 height 12
click at [276, 231] on span "New Team Member" at bounding box center [262, 227] width 59 height 8
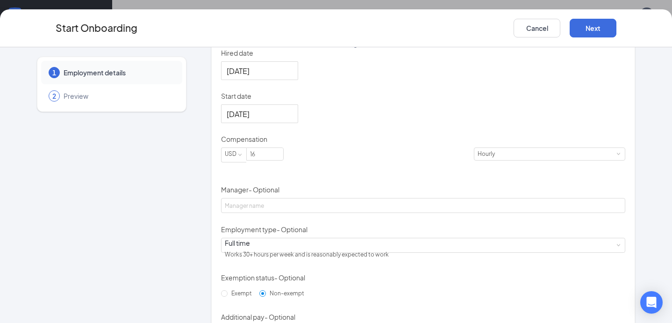
scroll to position [231, 0]
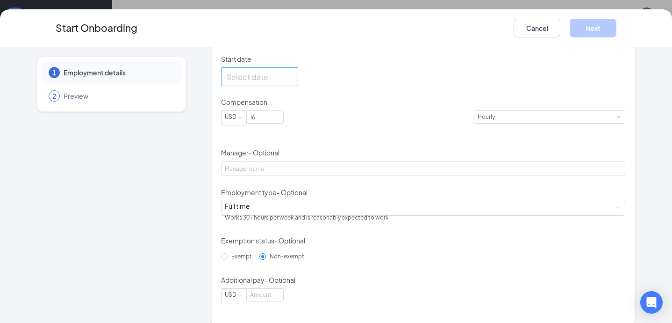
click at [293, 83] on div at bounding box center [260, 77] width 66 height 12
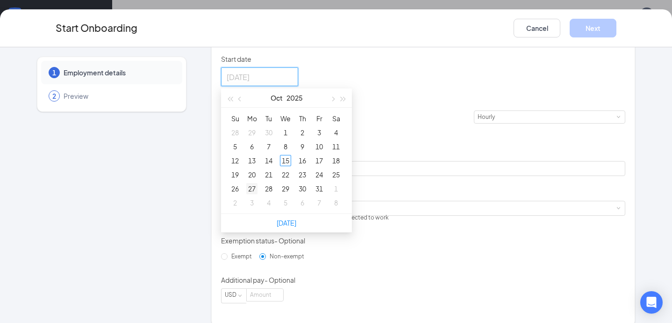
type input "[DATE]"
click at [258, 194] on div "27" at bounding box center [251, 188] width 11 height 11
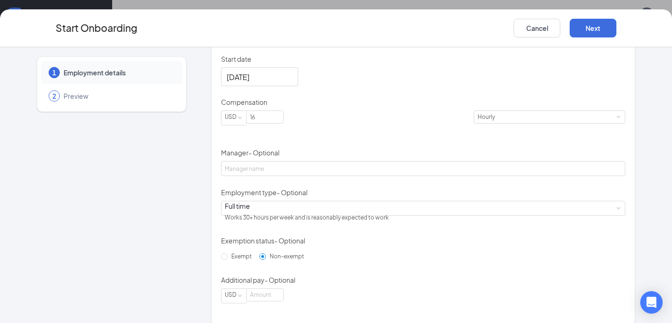
click at [368, 87] on form "Hired date [DATE] Start date [DATE] [DATE] Su Mo Tu We Th Fr Sa 28 29 30 1 2 3 …" at bounding box center [423, 157] width 404 height 292
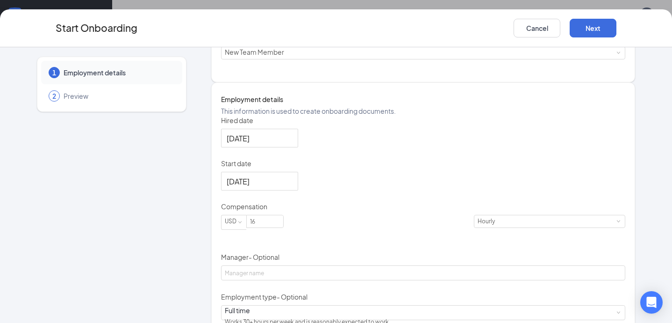
scroll to position [158, 0]
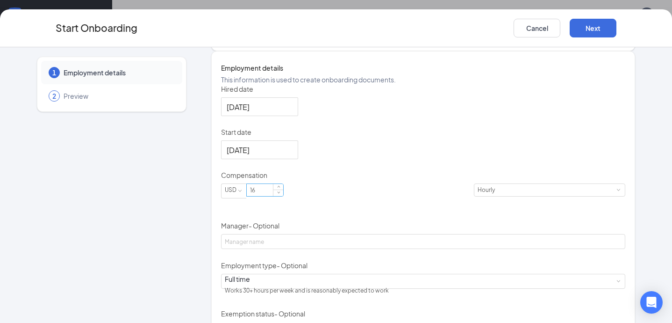
click at [283, 196] on input "16" at bounding box center [265, 190] width 36 height 12
type input "15"
click at [410, 182] on div "Hired date [DATE] Start date [DATE] [DATE] Su Mo Tu We Th Fr Sa 28 29 30 1 2 3 …" at bounding box center [423, 230] width 404 height 292
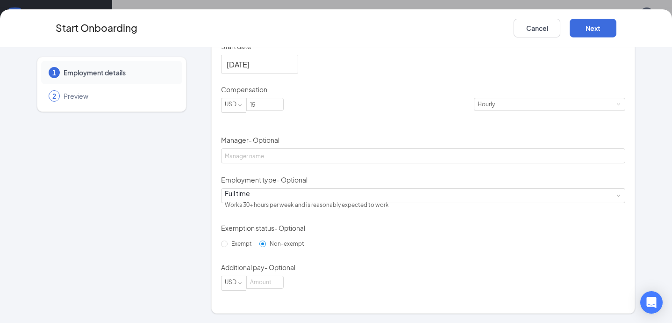
scroll to position [288, 0]
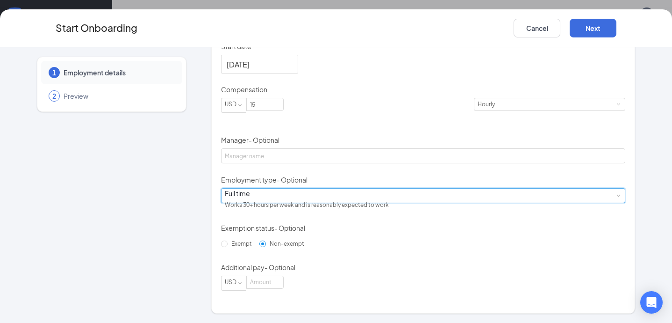
click at [283, 193] on div "Full time Works 30+ hours per week and is reasonably expected to work" at bounding box center [423, 195] width 397 height 14
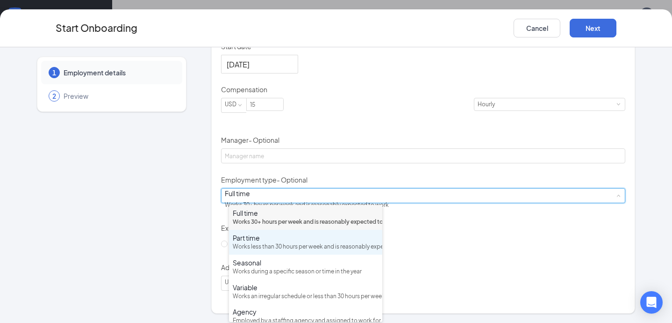
click at [276, 251] on div "Works less than 30 hours per week and is reasonably expected to work" at bounding box center [306, 246] width 146 height 9
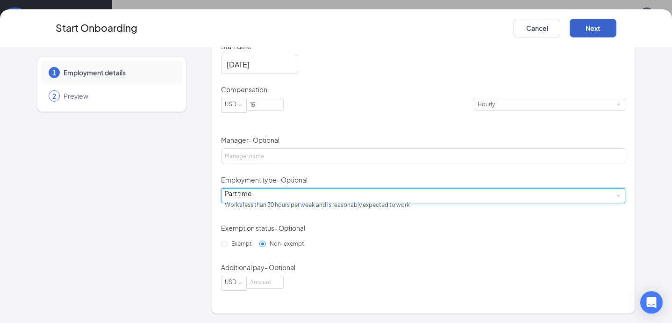
click at [592, 27] on button "Next" at bounding box center [593, 28] width 47 height 19
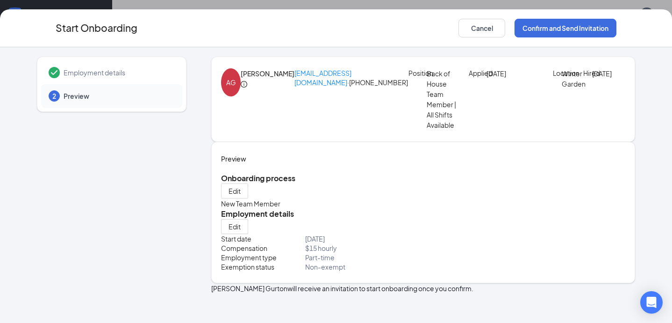
scroll to position [26, 0]
click at [567, 33] on button "Confirm and Send Invitation" at bounding box center [566, 28] width 102 height 19
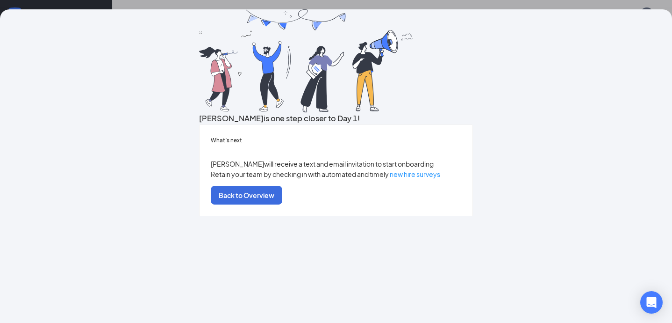
scroll to position [49, 0]
click at [282, 204] on button "Back to Overview" at bounding box center [247, 195] width 72 height 19
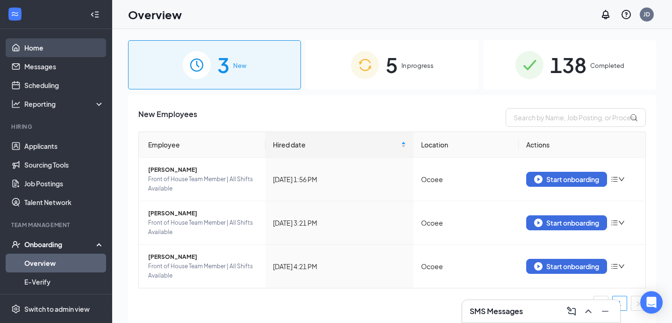
click at [37, 43] on link "Home" at bounding box center [64, 47] width 80 height 19
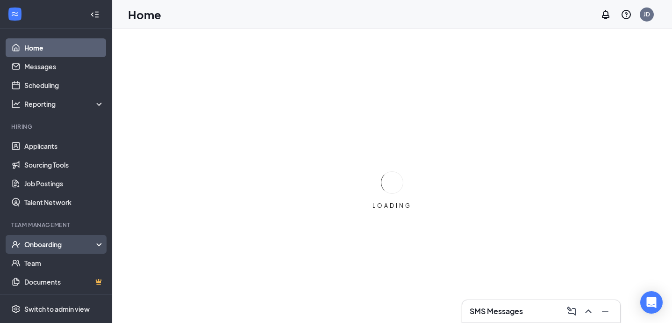
click at [57, 246] on div "Onboarding" at bounding box center [60, 243] width 72 height 9
click at [54, 258] on link "Overview" at bounding box center [64, 262] width 80 height 19
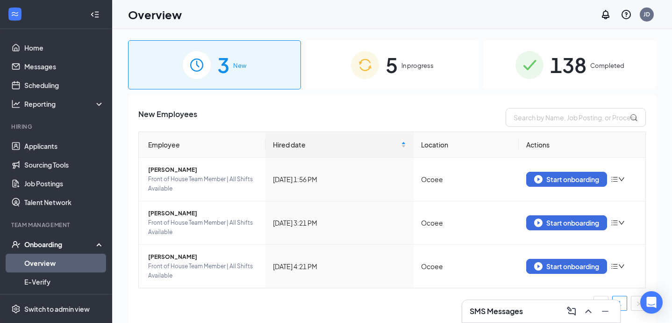
click at [403, 70] on span "In progress" at bounding box center [418, 65] width 32 height 9
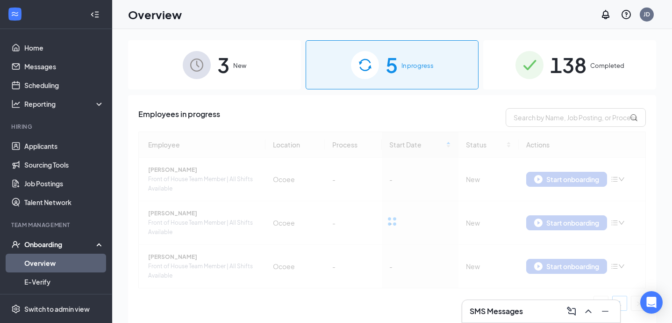
click at [410, 174] on div at bounding box center [392, 220] width 508 height 179
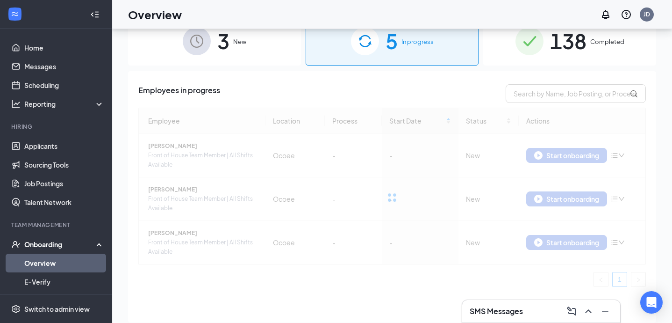
scroll to position [29, 0]
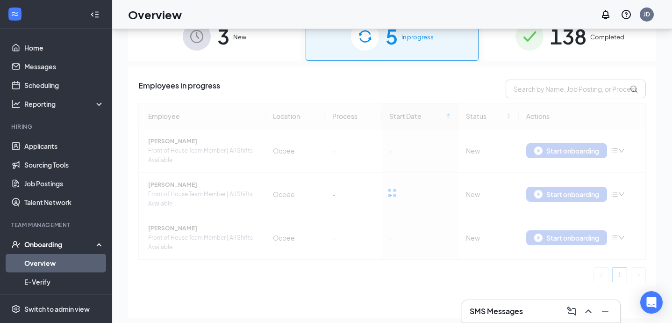
click at [474, 117] on div at bounding box center [392, 192] width 508 height 179
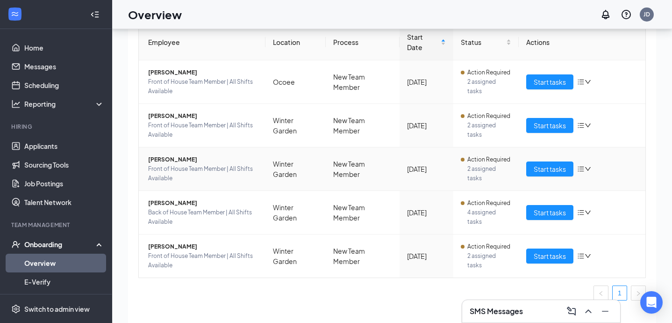
scroll to position [85, 0]
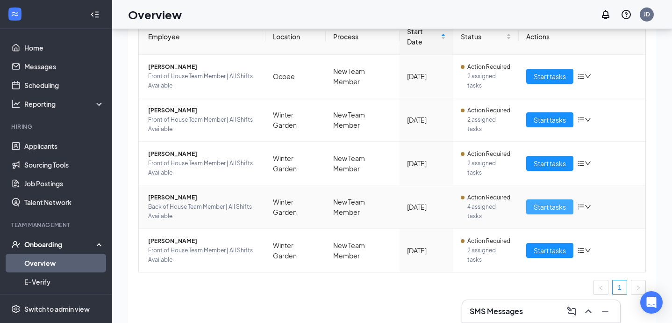
click at [557, 202] on span "Start tasks" at bounding box center [550, 207] width 32 height 10
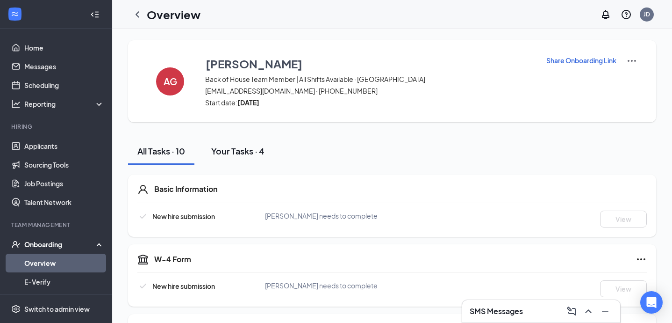
click at [267, 147] on button "Your Tasks · 4" at bounding box center [238, 151] width 72 height 28
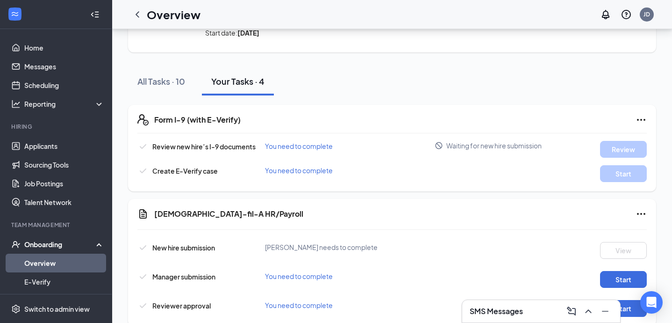
scroll to position [56, 0]
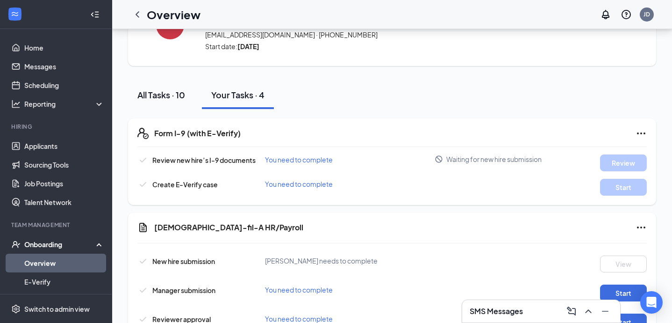
click at [174, 94] on div "All Tasks · 10" at bounding box center [161, 95] width 48 height 12
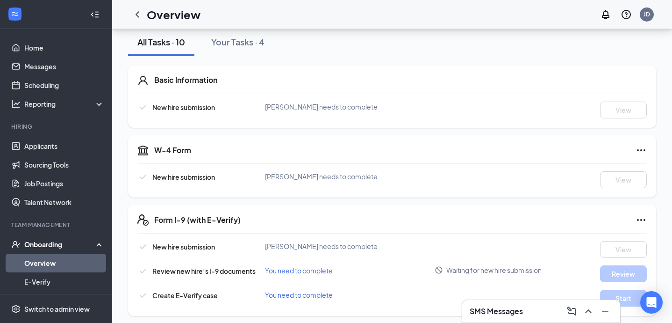
scroll to position [0, 0]
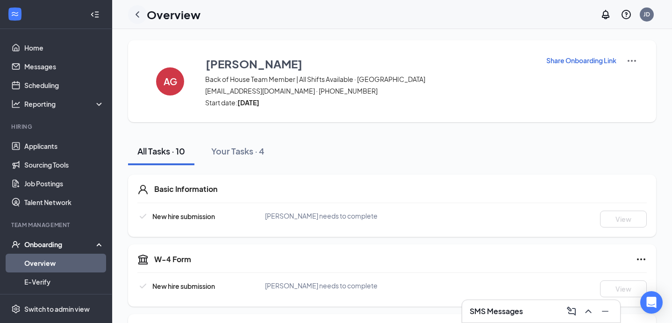
click at [138, 17] on icon "ChevronLeft" at bounding box center [138, 14] width 4 height 6
